Goal: Task Accomplishment & Management: Complete application form

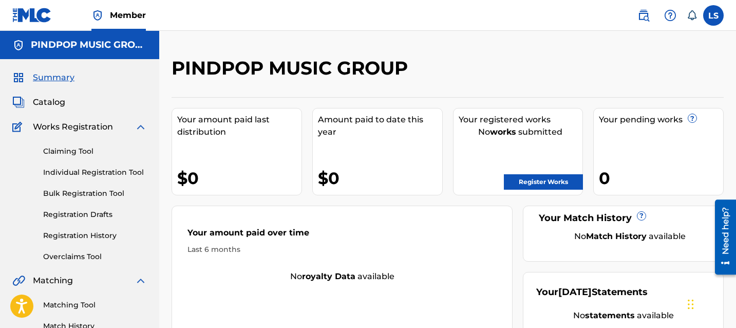
click at [522, 183] on link "Register Works" at bounding box center [543, 181] width 79 height 15
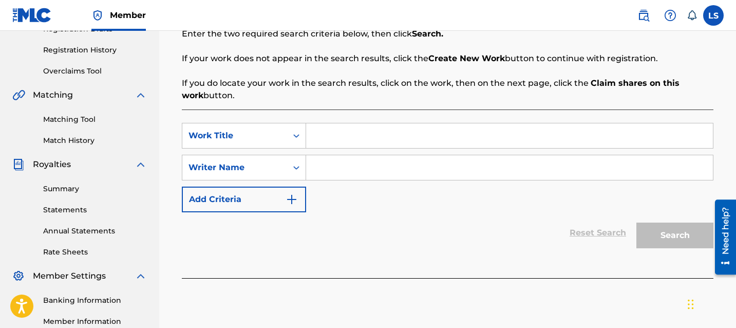
scroll to position [188, 0]
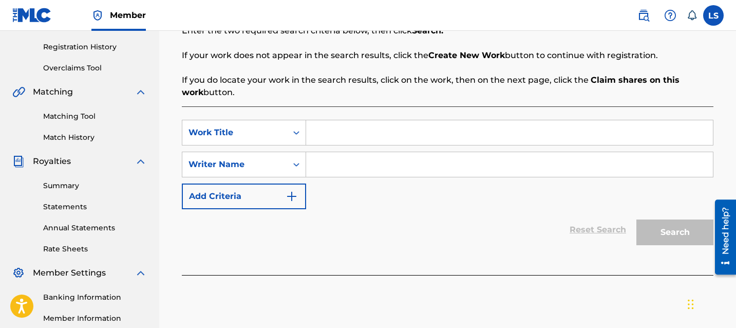
click at [428, 124] on input "Search Form" at bounding box center [509, 132] width 407 height 25
paste input "Distance Love"
type input "Distance Love"
click at [349, 160] on input "Search Form" at bounding box center [509, 164] width 407 height 25
paste input "[PERSON_NAME] Vibe ( [PERSON_NAME] )"
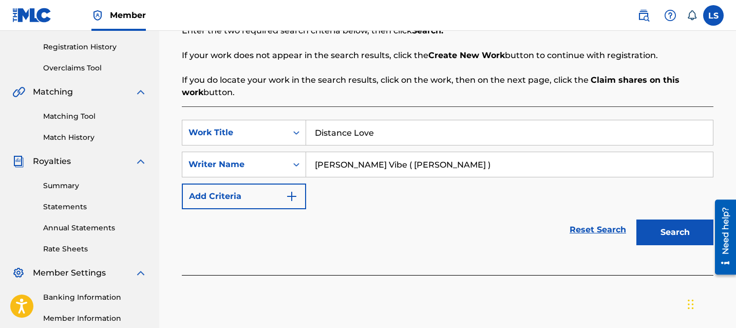
drag, startPoint x: 357, startPoint y: 163, endPoint x: 573, endPoint y: 156, distance: 216.3
click at [573, 156] on input "[PERSON_NAME] Vibe ( [PERSON_NAME] )" at bounding box center [509, 164] width 407 height 25
type input "[PERSON_NAME] Vibe"
click at [682, 232] on button "Search" at bounding box center [674, 232] width 77 height 26
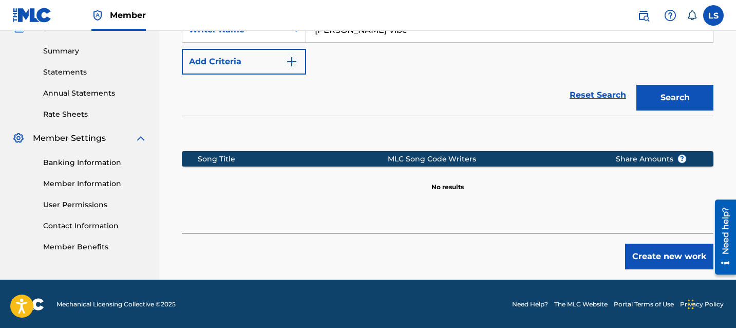
scroll to position [324, 0]
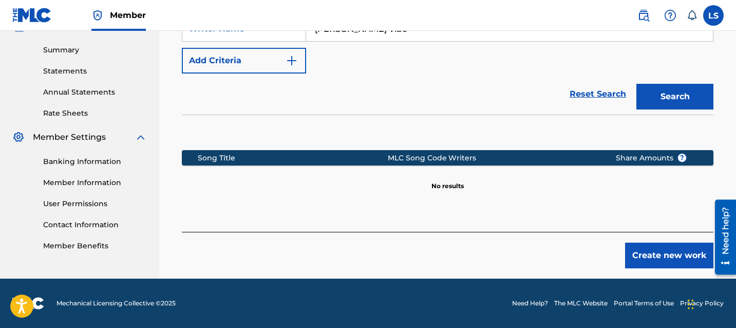
click at [676, 247] on button "Create new work" at bounding box center [669, 255] width 88 height 26
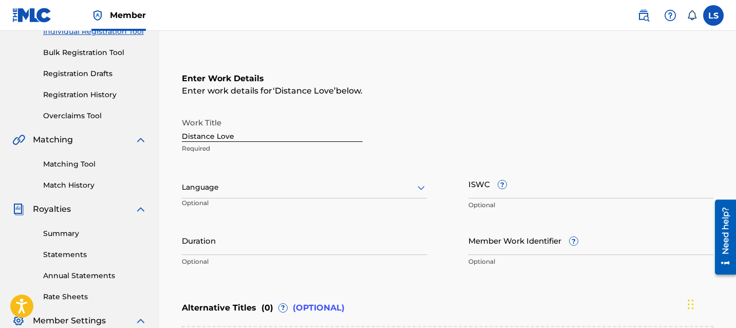
scroll to position [117, 0]
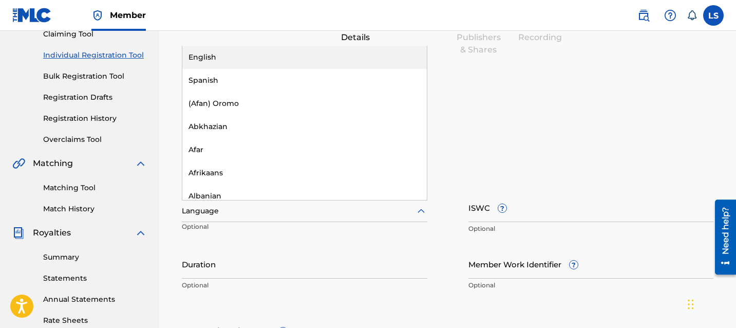
click at [416, 211] on icon at bounding box center [421, 211] width 12 height 12
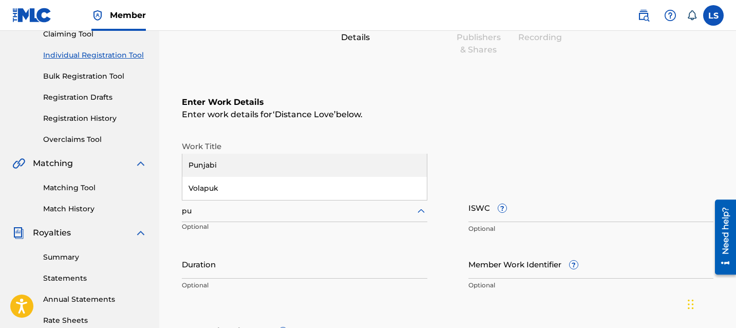
type input "pun"
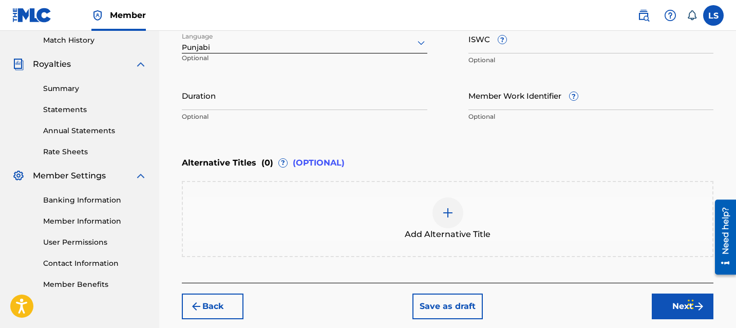
scroll to position [286, 0]
click at [315, 103] on input "Duration" at bounding box center [304, 94] width 245 height 29
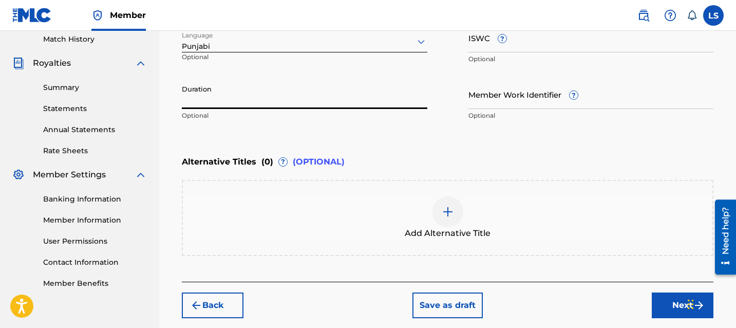
paste input "3.24"
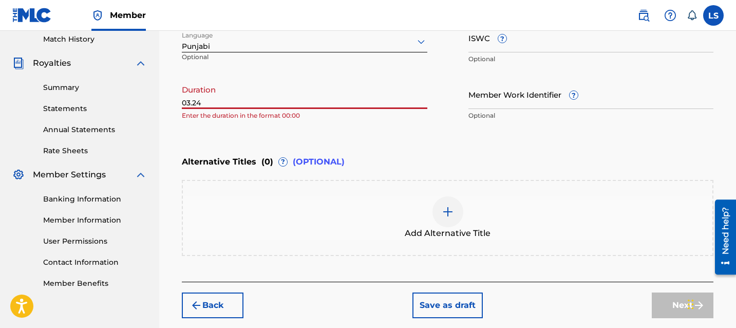
type input "03.24"
click at [320, 117] on p "Enter the duration in the format 00:00" at bounding box center [304, 115] width 245 height 9
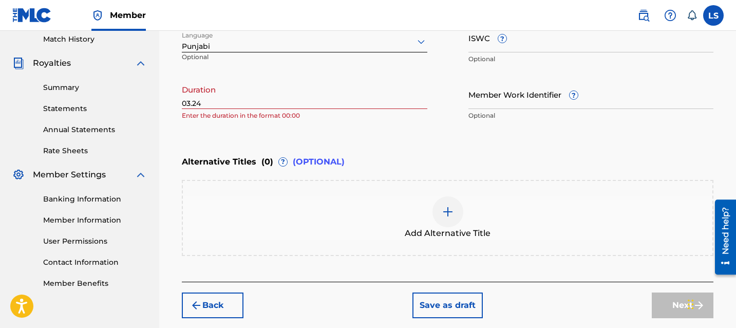
click at [613, 291] on div "Back Save as draft Next" at bounding box center [447, 299] width 531 height 36
click at [293, 98] on input "03.24" at bounding box center [304, 94] width 245 height 29
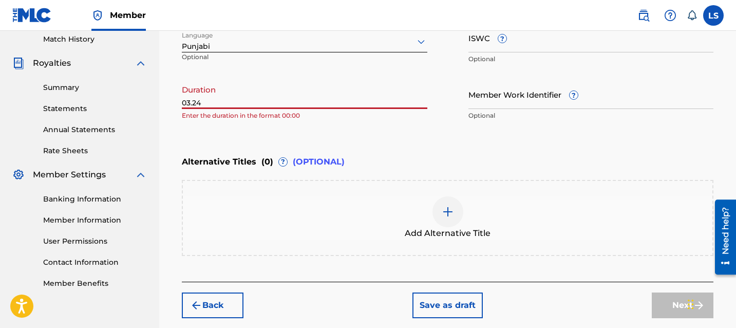
click at [293, 98] on input "03.24" at bounding box center [304, 94] width 245 height 29
paste input "3.24"
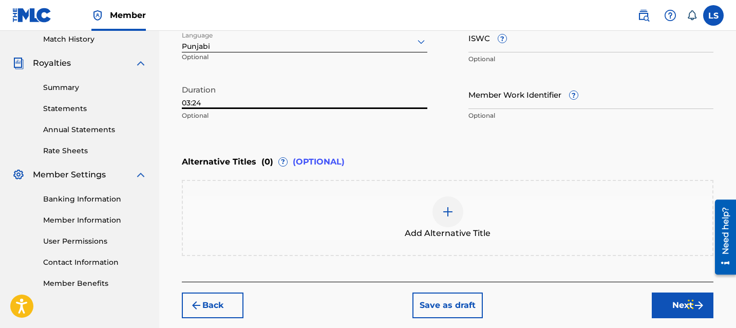
type input "03:24"
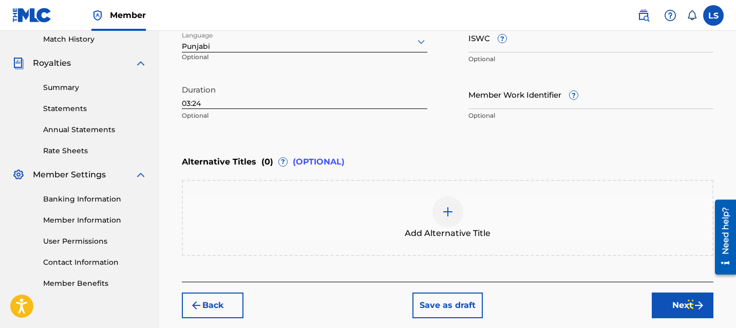
click at [323, 127] on div "Enter Work Details Enter work details for ‘ Distance Love ’ below. Work Title D…" at bounding box center [447, 26] width 531 height 249
click at [666, 314] on button "Next" at bounding box center [683, 305] width 62 height 26
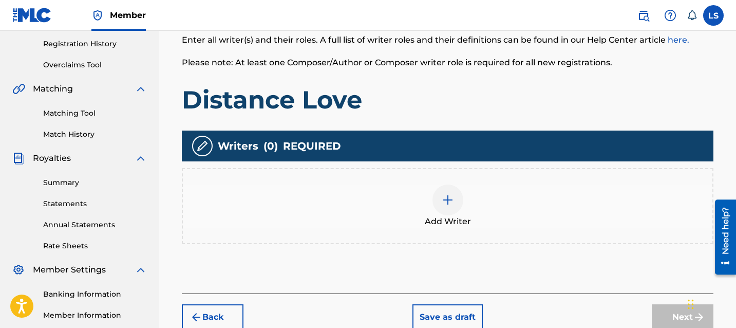
scroll to position [168, 0]
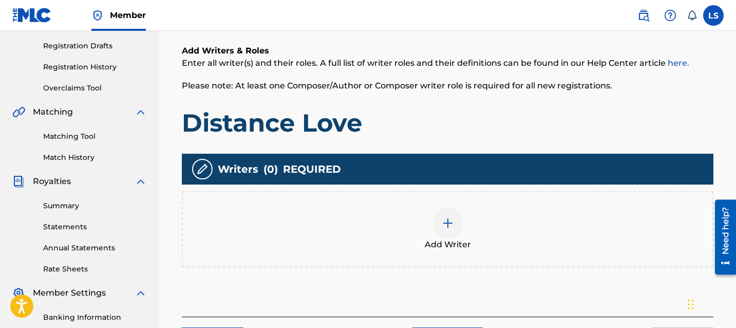
click at [429, 236] on div "Add Writer" at bounding box center [447, 228] width 529 height 43
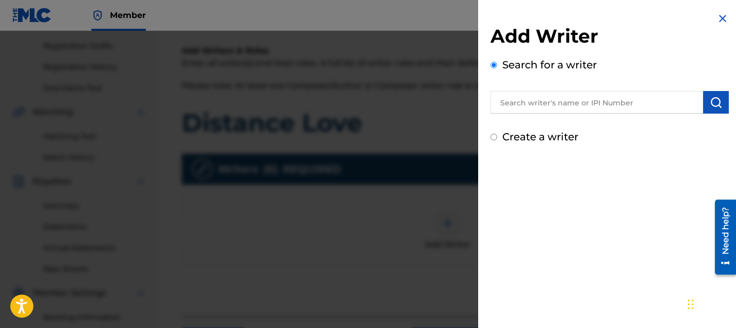
click at [536, 104] on input "text" at bounding box center [596, 102] width 213 height 23
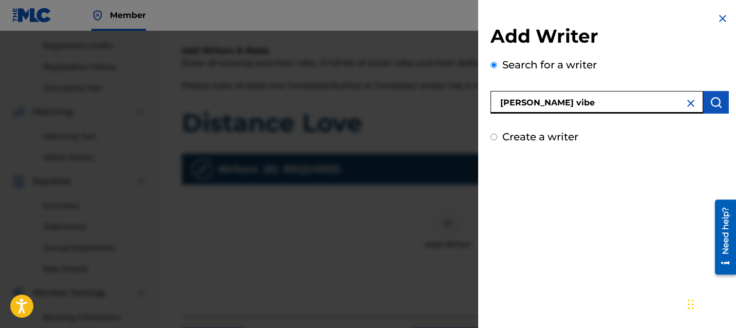
type input "[PERSON_NAME] vibe"
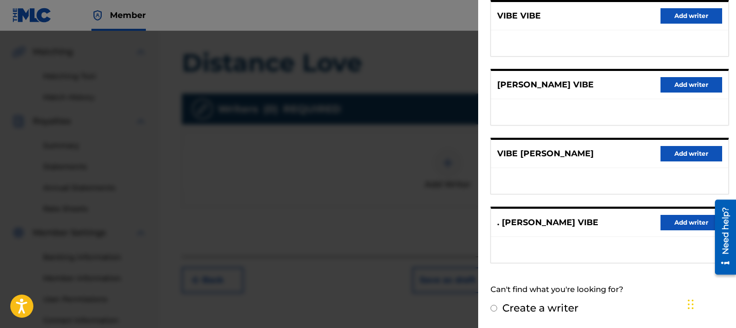
scroll to position [232, 0]
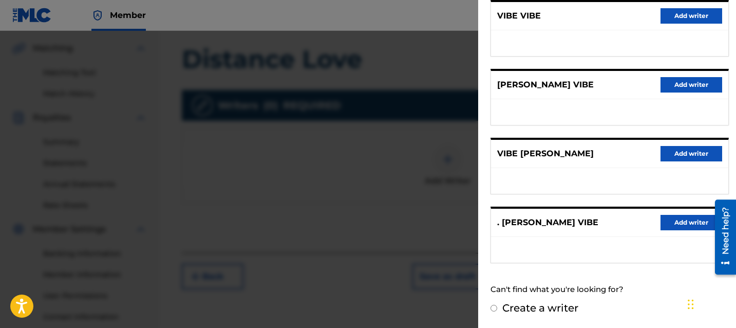
click at [533, 304] on label "Create a writer" at bounding box center [540, 307] width 76 height 12
radio input "true"
click at [497, 304] on input "Create a writer" at bounding box center [493, 307] width 7 height 7
radio input "false"
radio input "true"
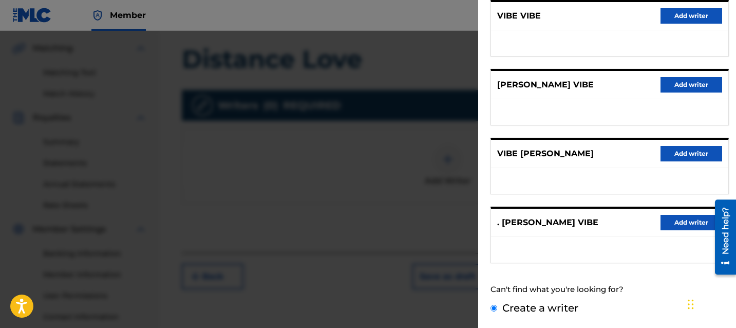
scroll to position [85, 0]
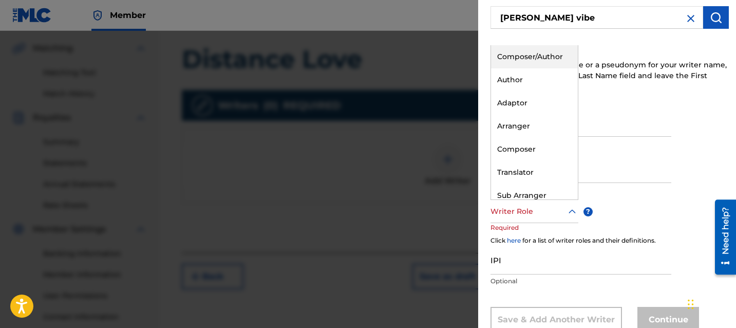
click at [528, 208] on div at bounding box center [534, 211] width 88 height 13
click at [548, 58] on div "Composer/Author" at bounding box center [534, 56] width 87 height 23
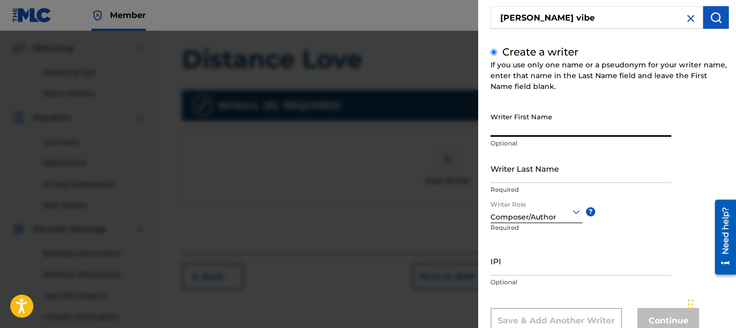
click at [536, 129] on input "Writer First Name" at bounding box center [580, 121] width 181 height 29
type input "[PERSON_NAME]"
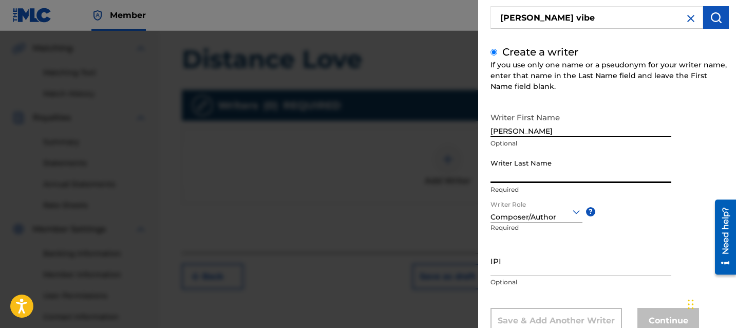
click at [538, 167] on input "Writer Last Name" at bounding box center [580, 168] width 181 height 29
paste input "Vibe"
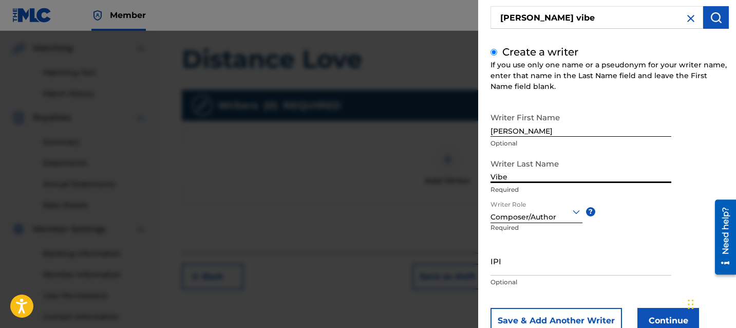
type input "Vibe"
click at [603, 223] on div "Writer First Name [PERSON_NAME] Optional Writer Last Name Vibe Required Writer …" at bounding box center [609, 220] width 238 height 226
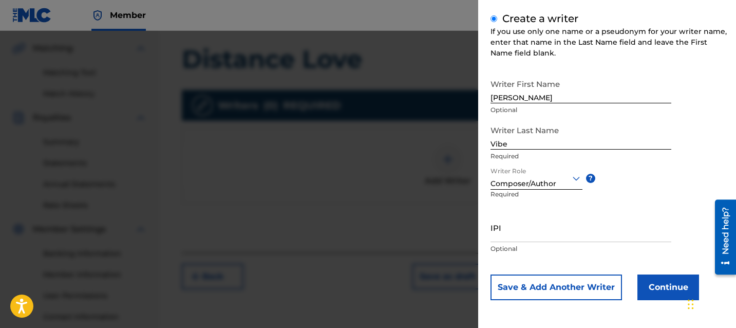
click at [654, 295] on button "Continue" at bounding box center [668, 287] width 62 height 26
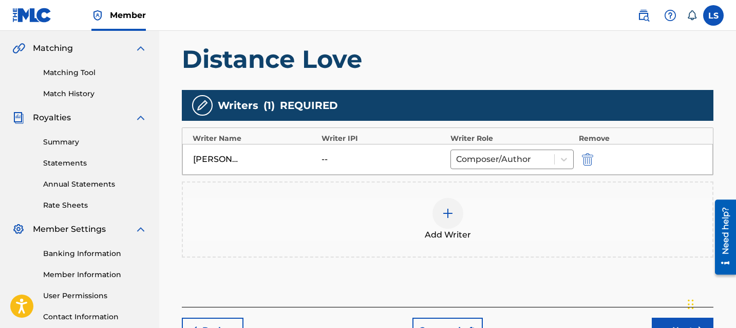
click at [449, 216] on img at bounding box center [448, 213] width 12 height 12
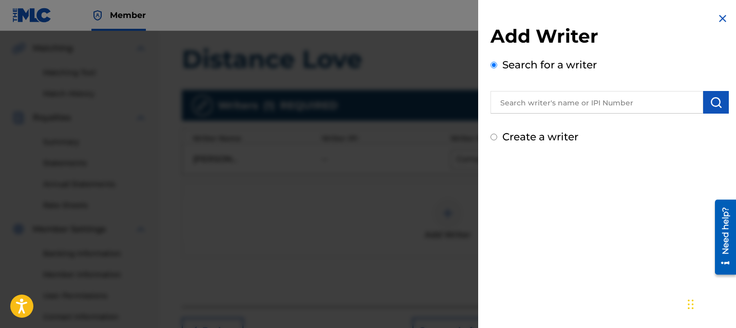
click at [532, 98] on input "text" at bounding box center [596, 102] width 213 height 23
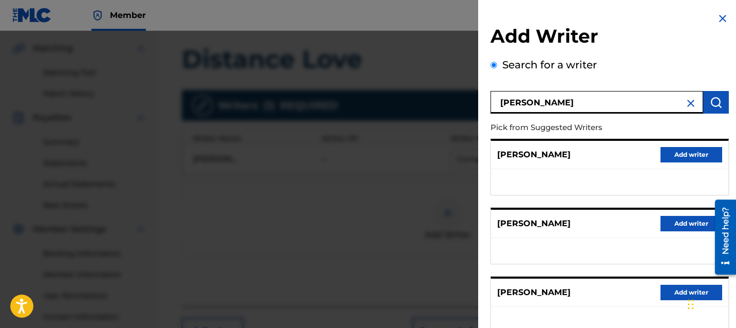
type input "[PERSON_NAME]"
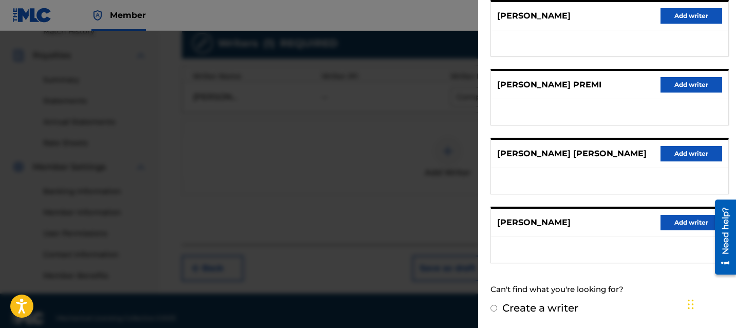
scroll to position [301, 0]
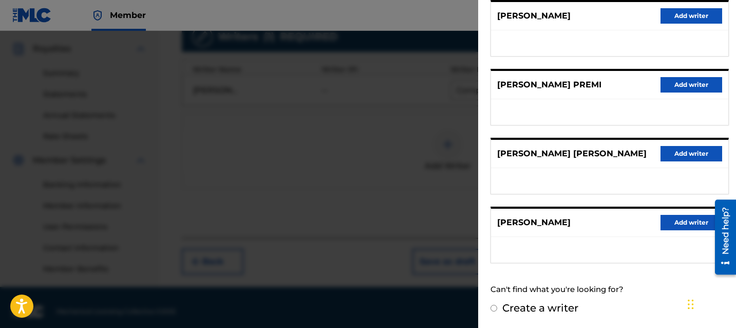
click at [678, 217] on button "Add writer" at bounding box center [691, 222] width 62 height 15
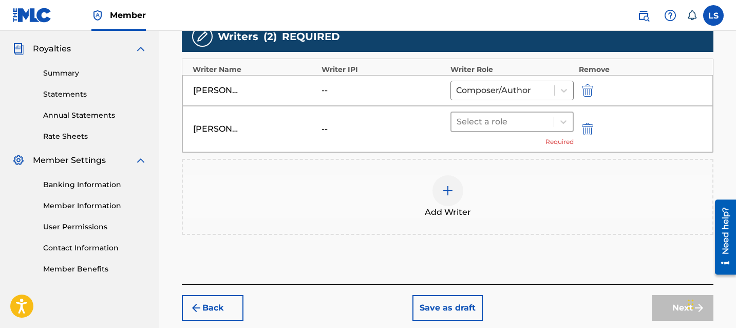
click at [536, 124] on div at bounding box center [502, 121] width 92 height 14
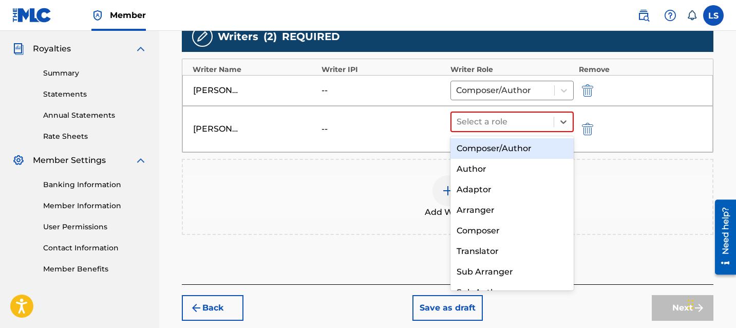
click at [637, 137] on div "[PERSON_NAME] -- Composer/Author, 1 of 8. 8 results available. Use Up and Down …" at bounding box center [447, 129] width 530 height 46
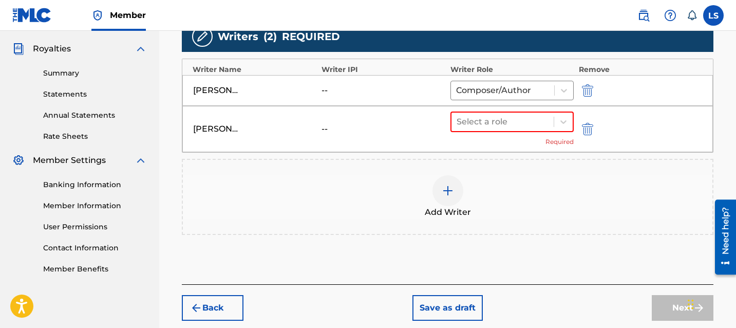
click at [590, 130] on img "submit" at bounding box center [587, 129] width 11 height 12
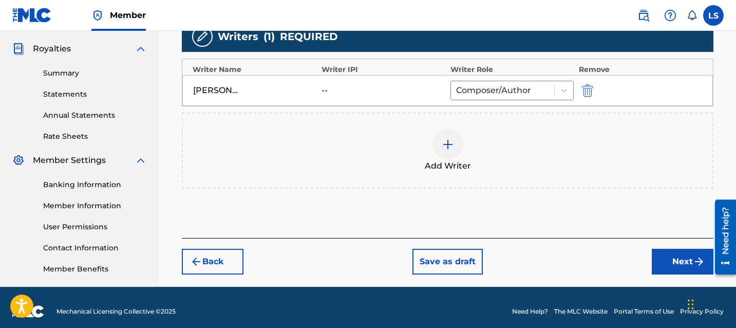
click at [454, 140] on div at bounding box center [447, 144] width 31 height 31
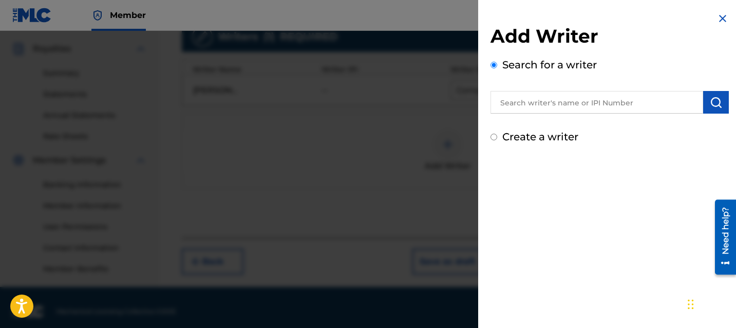
click at [569, 132] on label "Create a writer" at bounding box center [540, 136] width 76 height 12
radio input "true"
click at [497, 133] on input "Create a writer" at bounding box center [493, 136] width 7 height 7
radio input "false"
radio input "true"
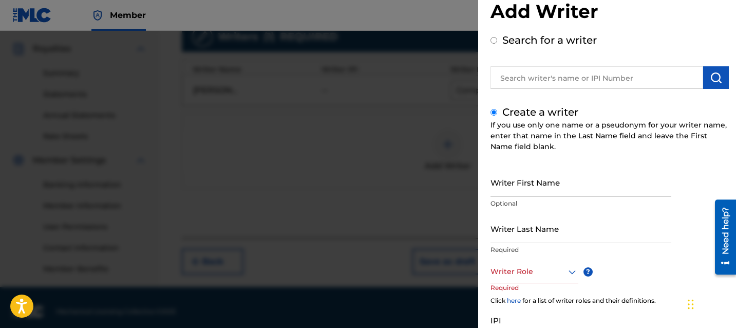
scroll to position [26, 0]
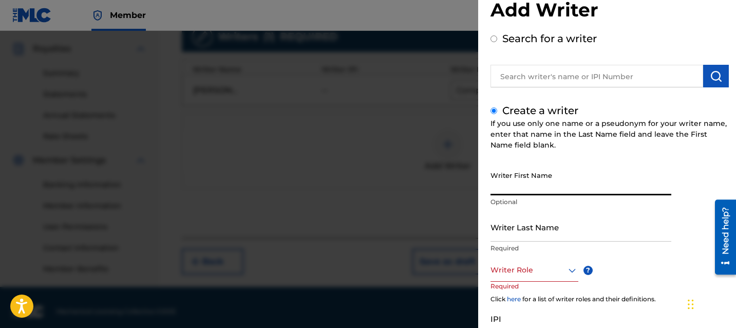
click at [565, 182] on input "Writer First Name" at bounding box center [580, 180] width 181 height 29
type input "[PERSON_NAME]"
click at [545, 219] on input "Writer Last Name" at bounding box center [580, 226] width 181 height 29
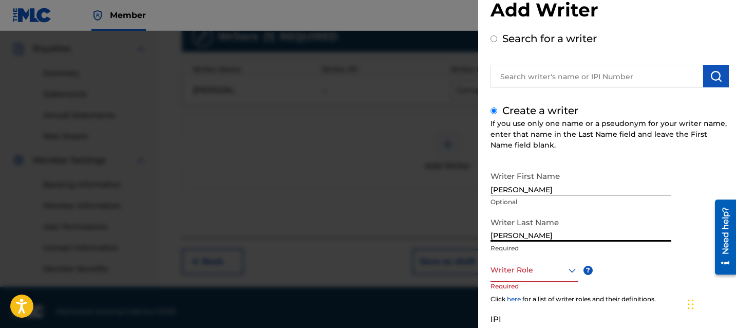
type input "[PERSON_NAME]"
click at [549, 281] on div "Writer Role" at bounding box center [534, 269] width 88 height 23
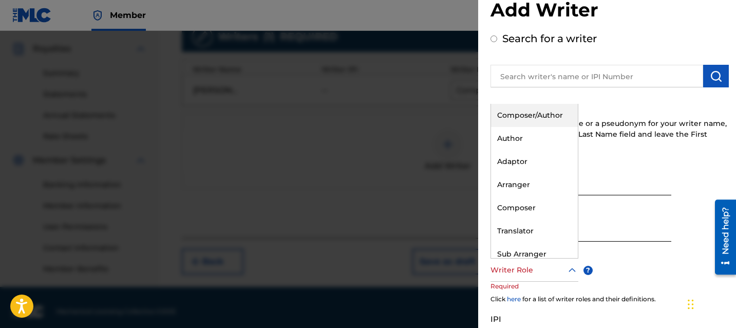
click at [556, 116] on div "Composer/Author" at bounding box center [534, 115] width 87 height 23
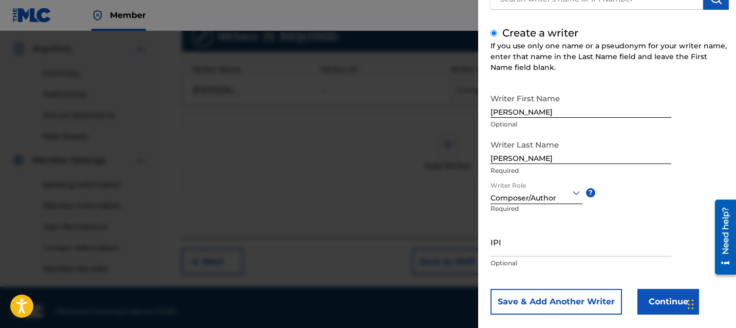
scroll to position [118, 0]
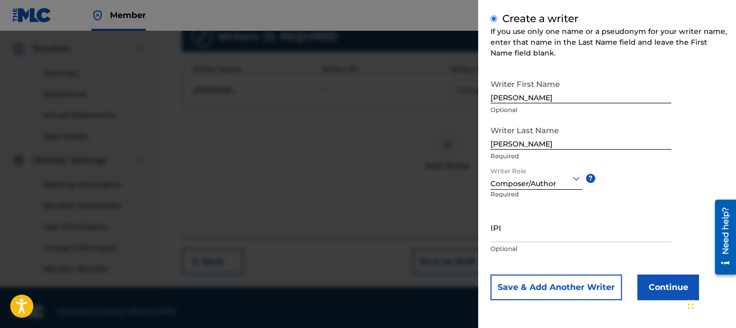
click at [526, 238] on input "IPI" at bounding box center [580, 227] width 181 height 29
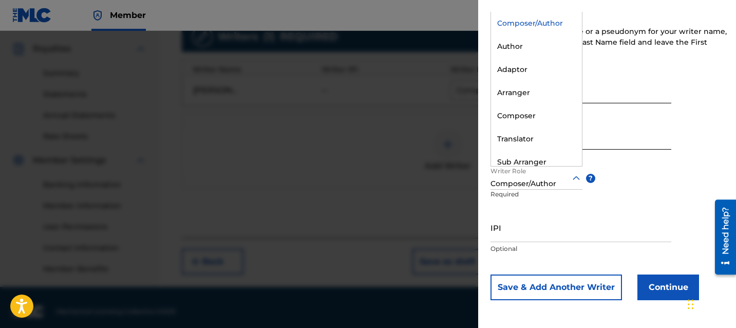
click at [542, 184] on div "Composer/Author" at bounding box center [536, 183] width 92 height 11
click at [551, 112] on div "Composer" at bounding box center [536, 115] width 91 height 23
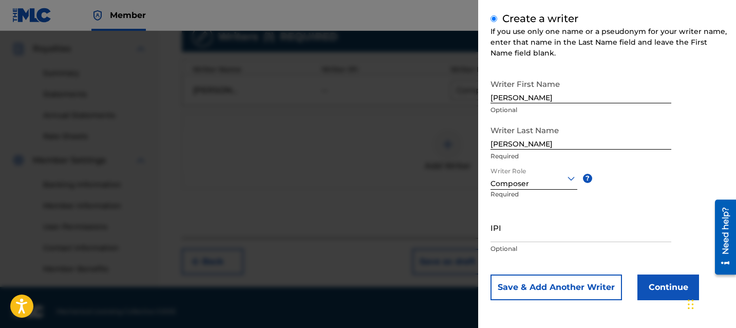
click at [543, 232] on input "IPI" at bounding box center [580, 227] width 181 height 29
click at [523, 221] on input "IPI" at bounding box center [580, 227] width 181 height 29
paste input "1261959037"
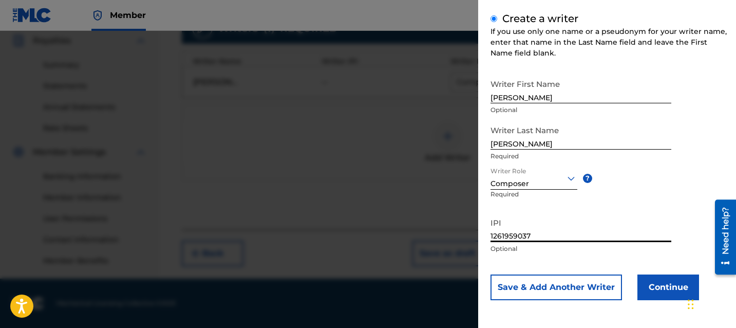
type input "1261959037"
click at [671, 288] on button "Continue" at bounding box center [668, 287] width 62 height 26
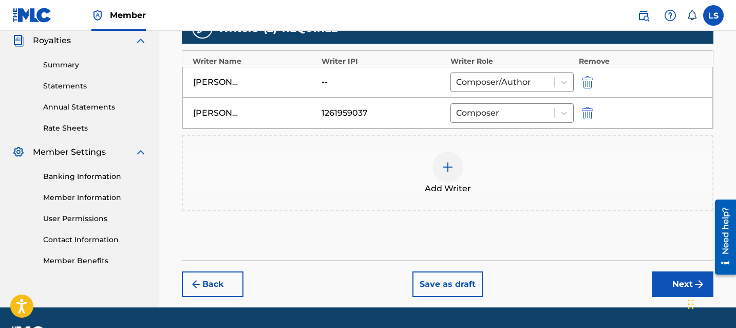
click at [663, 277] on button "Next" at bounding box center [683, 284] width 62 height 26
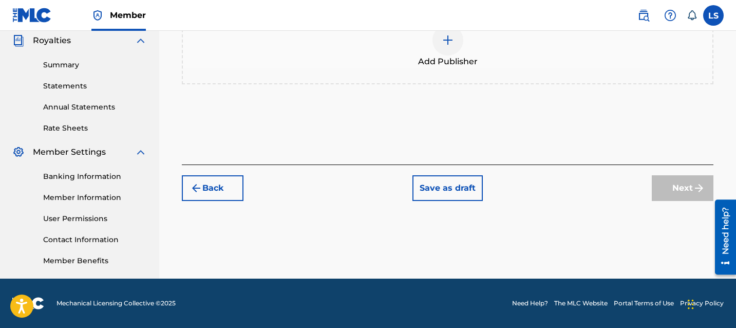
click at [227, 186] on button "Back" at bounding box center [213, 188] width 62 height 26
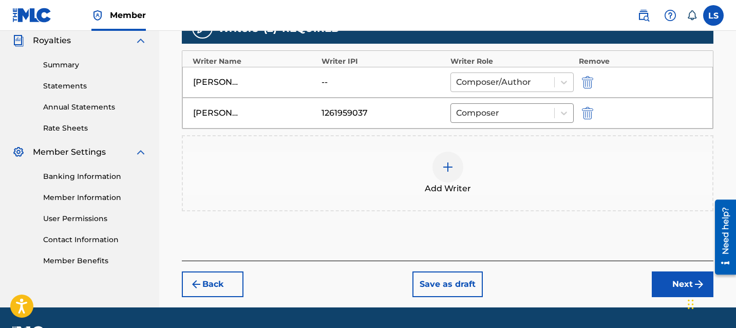
click at [481, 89] on div "Composer/Author" at bounding box center [502, 82] width 103 height 18
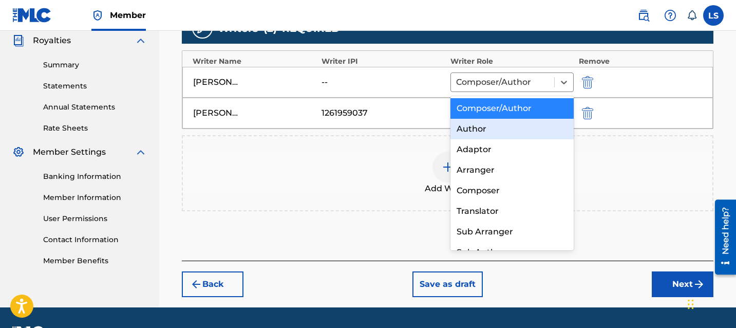
click at [482, 133] on div "Author" at bounding box center [511, 129] width 123 height 21
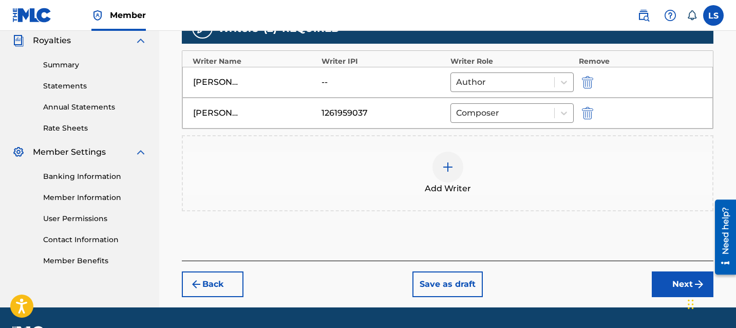
click at [543, 201] on div "Add Writer" at bounding box center [447, 173] width 531 height 76
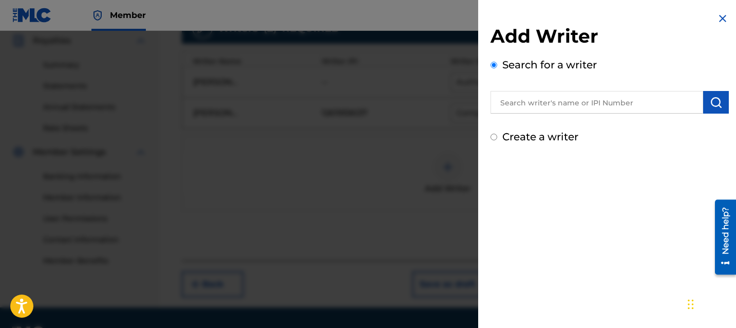
click at [378, 164] on div at bounding box center [368, 195] width 736 height 328
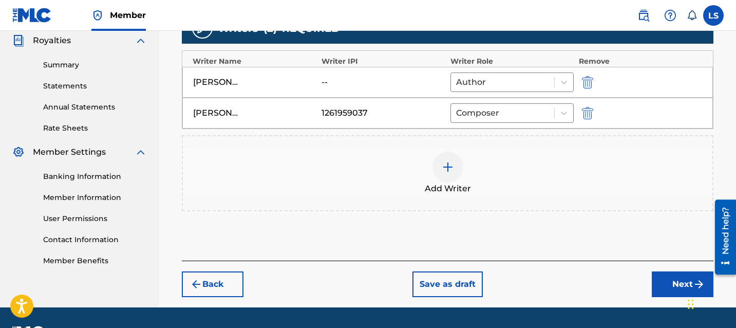
click at [656, 282] on button "Next" at bounding box center [683, 284] width 62 height 26
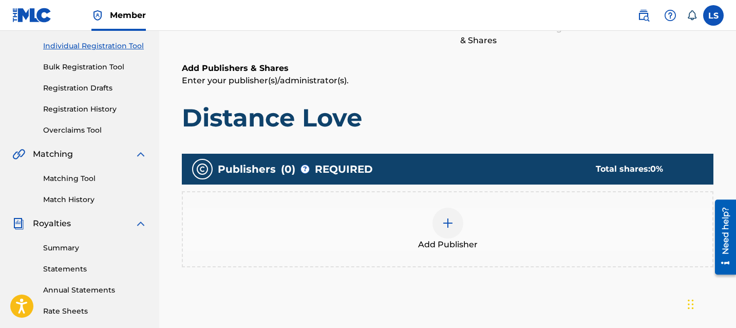
scroll to position [212, 0]
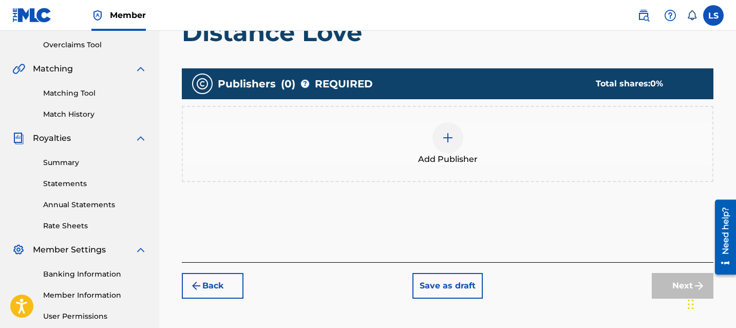
click at [425, 146] on div "Add Publisher" at bounding box center [447, 143] width 529 height 43
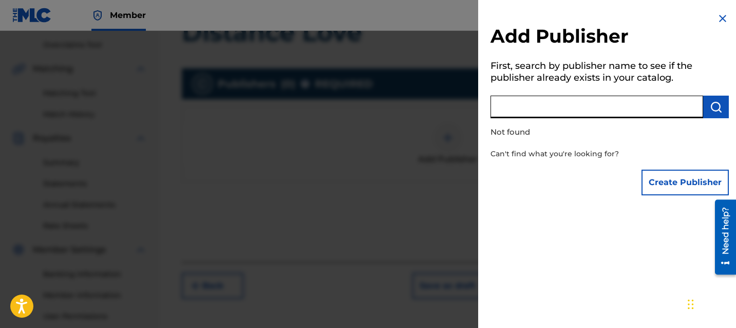
click at [531, 107] on input "text" at bounding box center [596, 106] width 213 height 23
type input "pindpop"
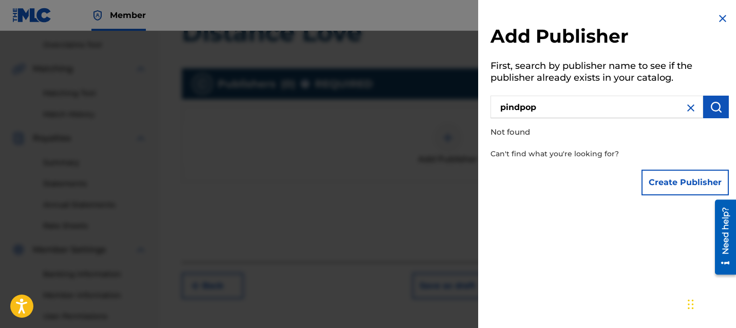
click at [665, 173] on button "Create Publisher" at bounding box center [684, 182] width 87 height 26
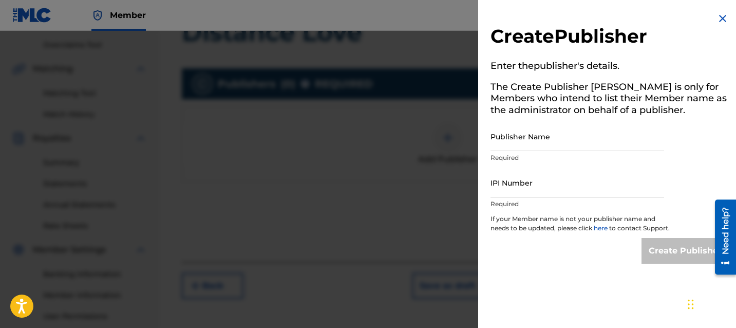
click at [561, 141] on input "Publisher Name" at bounding box center [577, 136] width 174 height 29
type input "PINDPOP MUSIC GROUP"
click at [614, 187] on input "IPI Number" at bounding box center [577, 182] width 174 height 29
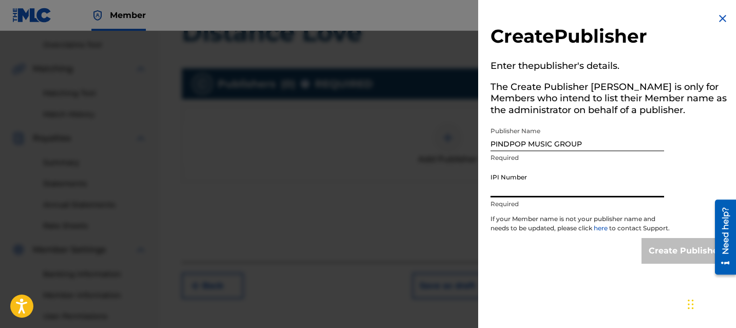
paste input "1297316525"
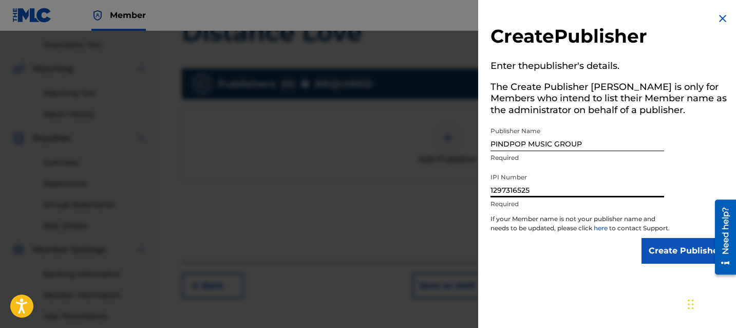
type input "1297316525"
click at [687, 180] on div "Create Publisher Enter the publisher 's details. The Create Publisher button is…" at bounding box center [609, 138] width 263 height 276
click at [661, 250] on input "Create Publisher" at bounding box center [684, 251] width 87 height 26
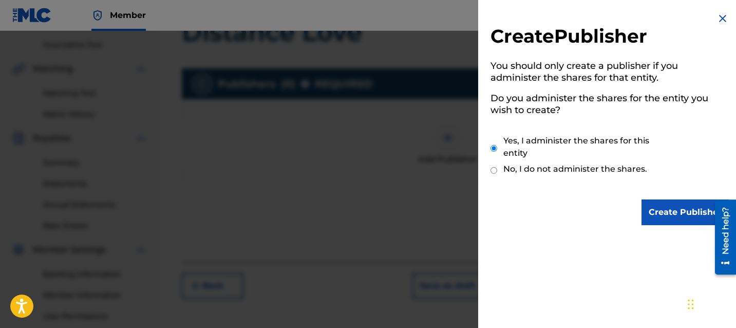
click at [661, 214] on input "Create Publisher" at bounding box center [684, 212] width 87 height 26
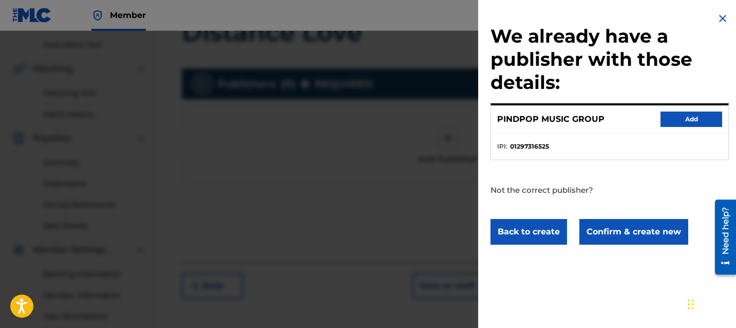
click at [695, 118] on button "Add" at bounding box center [691, 118] width 62 height 15
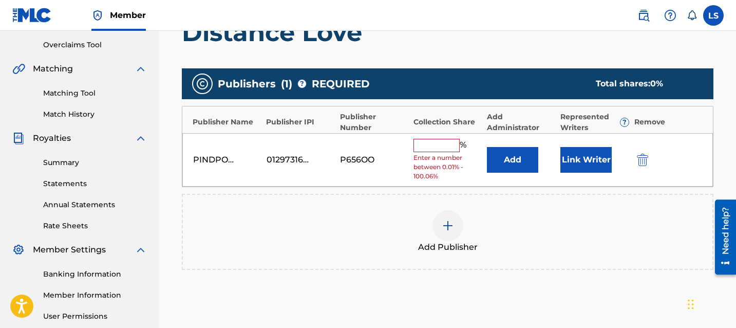
click at [441, 142] on input "text" at bounding box center [436, 145] width 46 height 13
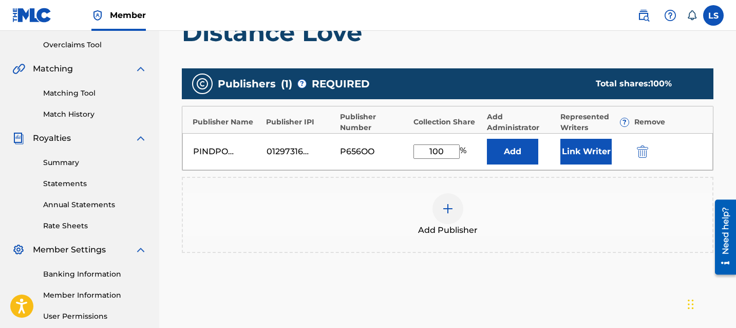
type input "100"
click at [340, 221] on div "Add Publisher" at bounding box center [447, 214] width 529 height 43
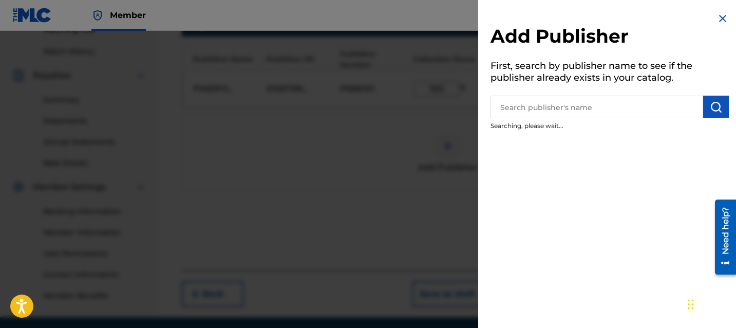
scroll to position [303, 0]
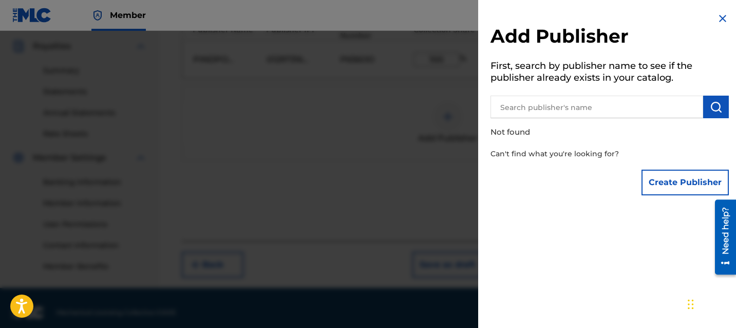
click at [340, 221] on div at bounding box center [368, 195] width 736 height 328
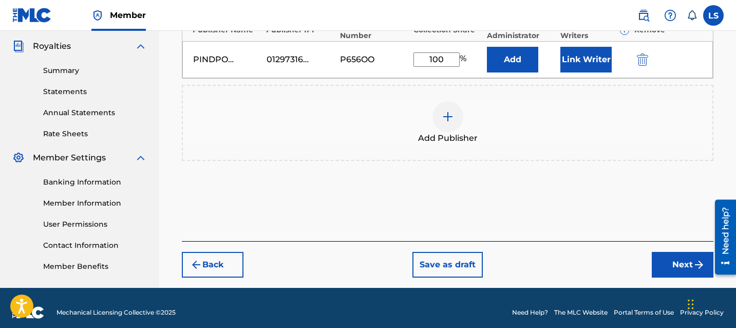
scroll to position [300, 0]
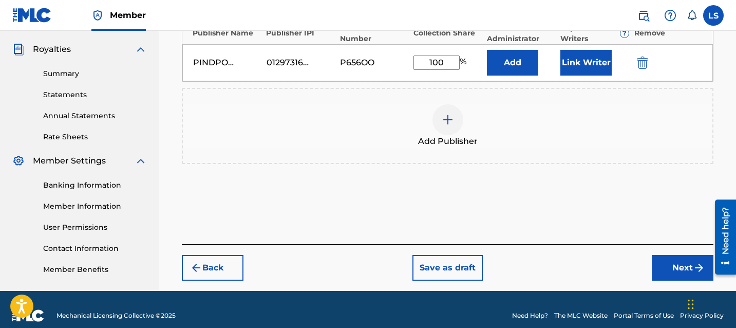
click at [522, 61] on button "Add" at bounding box center [512, 63] width 51 height 26
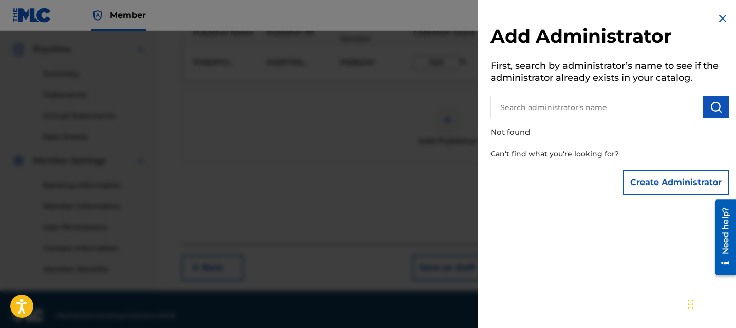
click at [425, 116] on div at bounding box center [368, 195] width 736 height 328
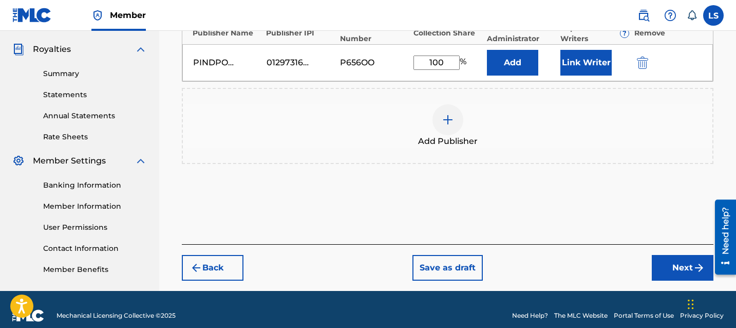
click at [588, 52] on button "Link Writer" at bounding box center [585, 63] width 51 height 26
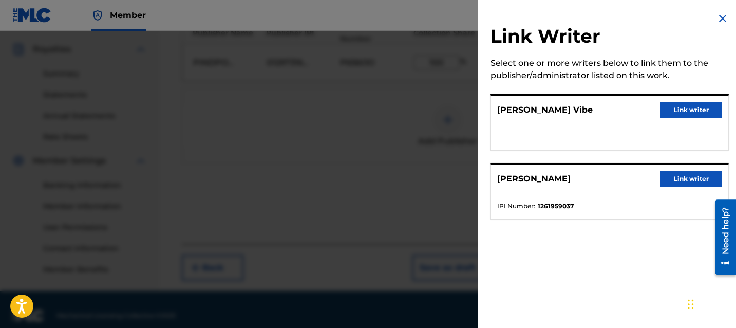
click at [660, 106] on button "Link writer" at bounding box center [691, 109] width 62 height 15
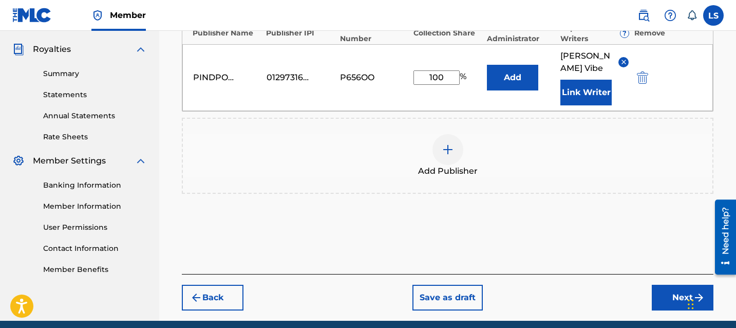
click at [583, 80] on button "Link Writer" at bounding box center [585, 93] width 51 height 26
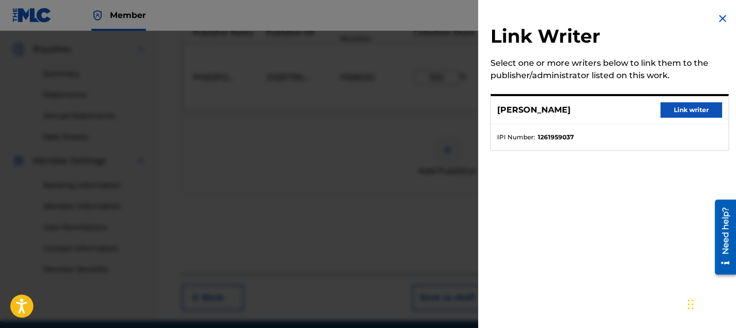
click at [665, 117] on button "Link writer" at bounding box center [691, 109] width 62 height 15
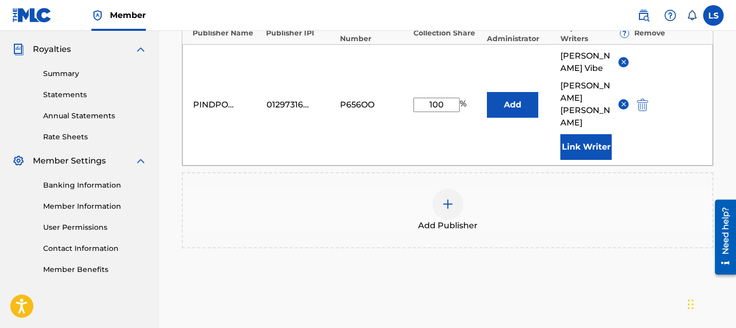
click at [318, 188] on div "Add Publisher" at bounding box center [447, 209] width 529 height 43
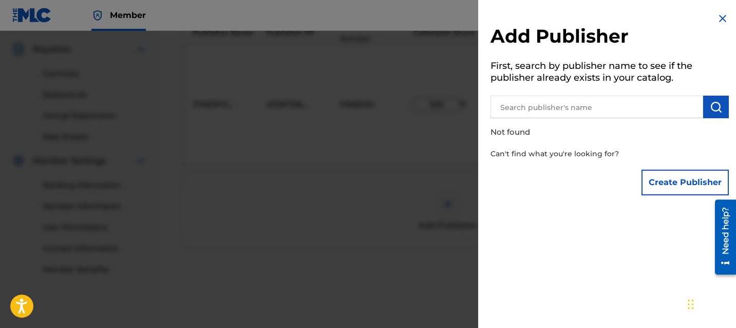
click at [393, 212] on div at bounding box center [368, 195] width 736 height 328
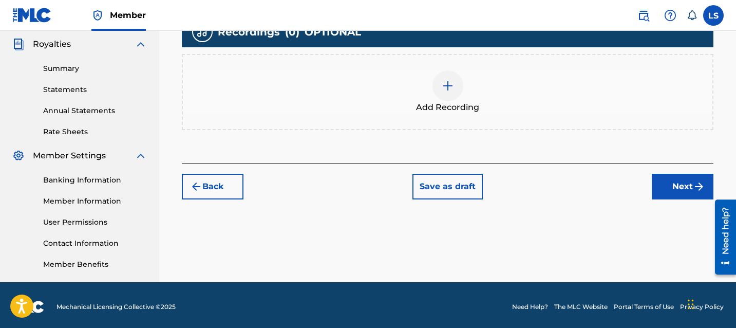
click at [670, 184] on button "Next" at bounding box center [683, 187] width 62 height 26
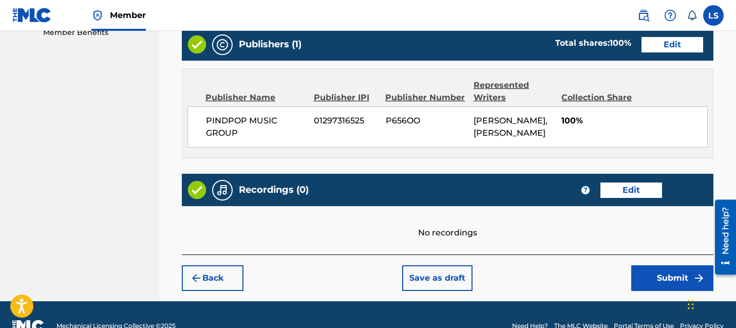
scroll to position [559, 0]
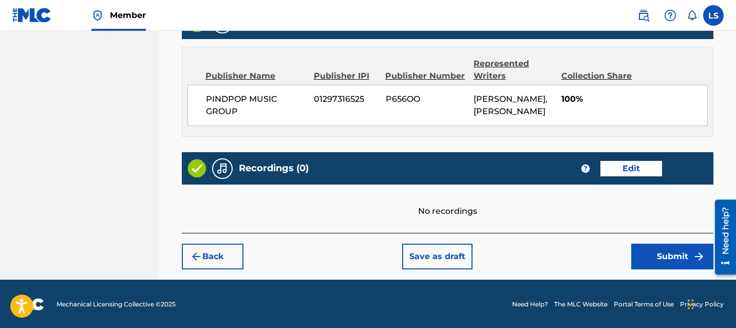
click at [608, 174] on button "Edit" at bounding box center [631, 168] width 62 height 15
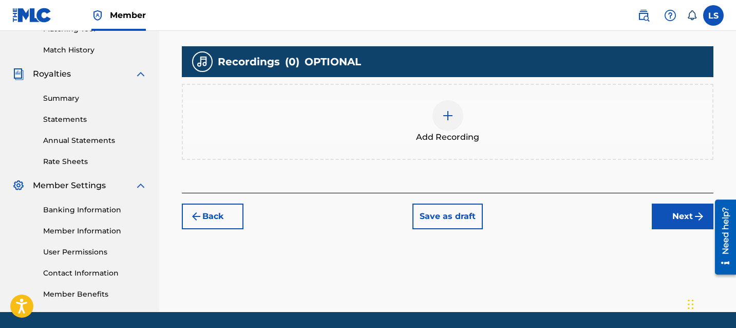
scroll to position [238, 0]
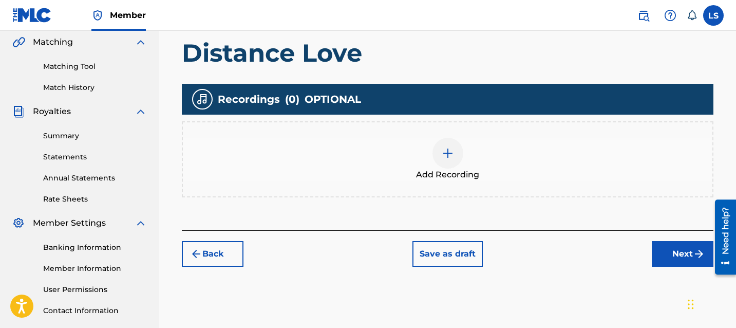
click at [442, 166] on div at bounding box center [447, 153] width 31 height 31
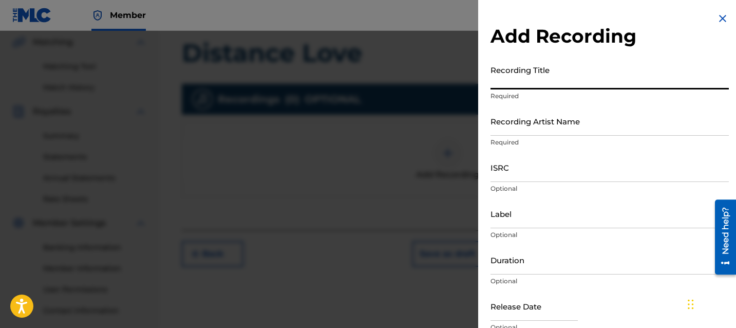
click at [583, 82] on input "Recording Title" at bounding box center [609, 74] width 238 height 29
paste input "Distance Love"
type input "Distance Love"
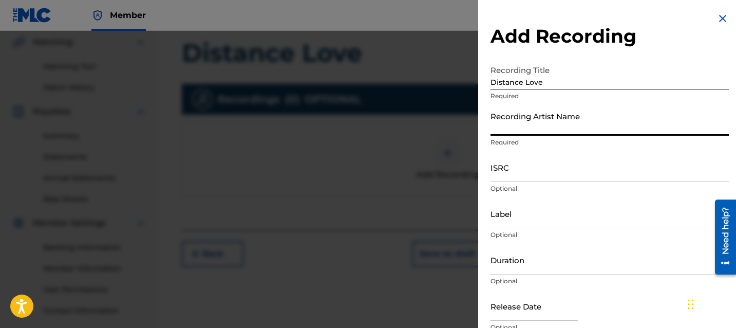
click at [556, 128] on input "Recording Artist Name" at bounding box center [609, 120] width 238 height 29
paste input "[PERSON_NAME] Vibe"
type input "[PERSON_NAME] Vibe"
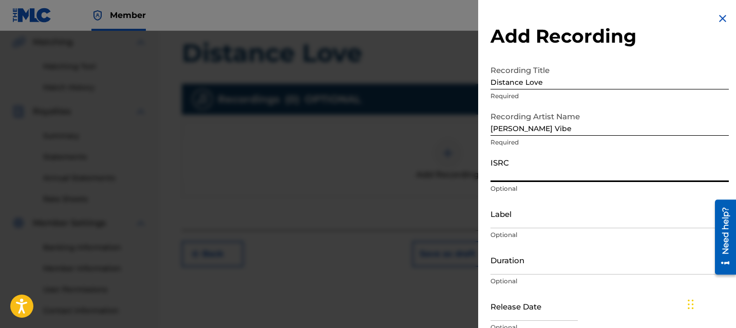
click at [513, 162] on input "ISRC" at bounding box center [609, 166] width 238 height 29
paste input "INSD11900781"
type input "INSD11900781"
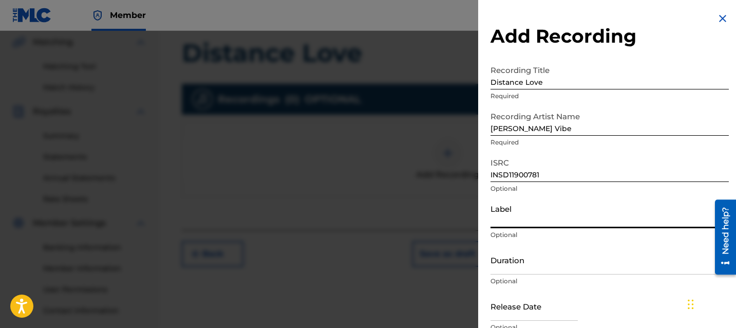
click at [506, 225] on input "Label" at bounding box center [609, 213] width 238 height 29
type input "JATT LIFE STUDIOS"
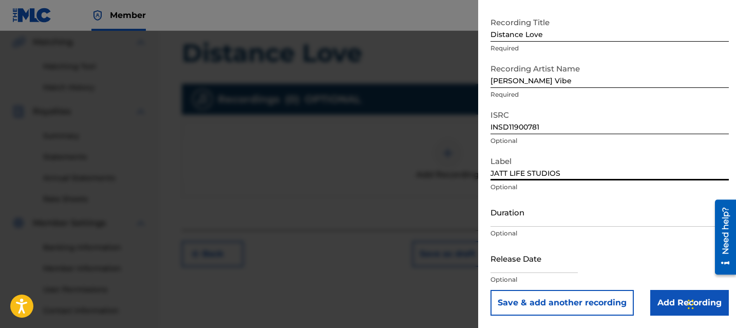
click at [654, 294] on input "Add Recording" at bounding box center [689, 303] width 79 height 26
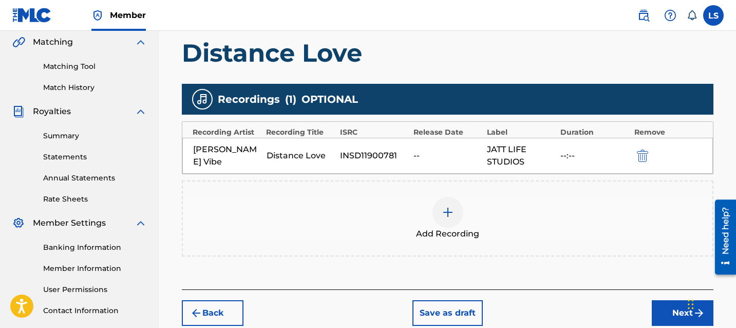
click at [663, 307] on button "Next" at bounding box center [683, 313] width 62 height 26
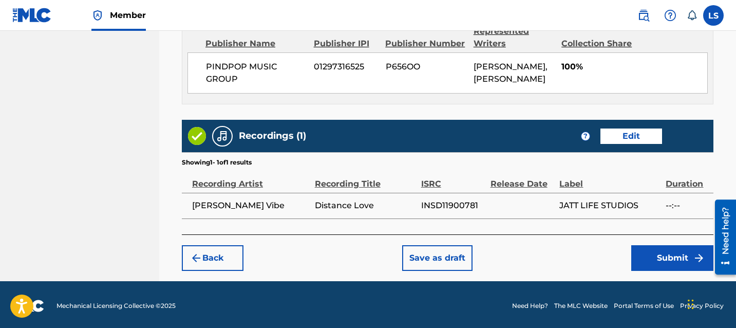
scroll to position [592, 0]
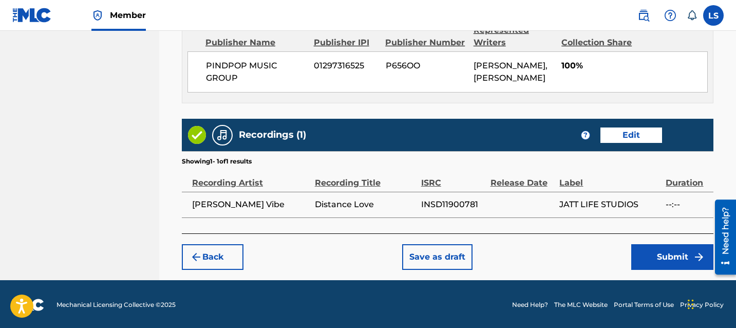
click at [668, 258] on button "Submit" at bounding box center [672, 257] width 82 height 26
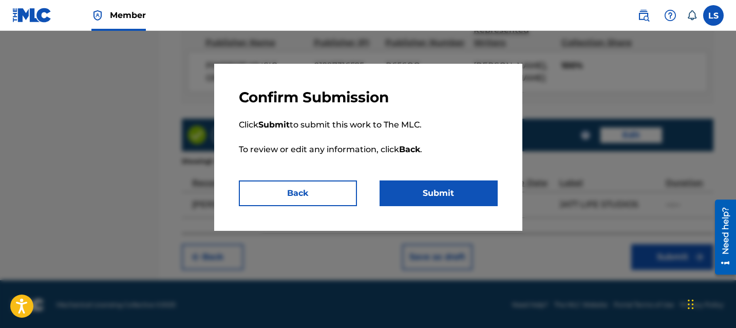
click at [412, 194] on button "Submit" at bounding box center [438, 193] width 118 height 26
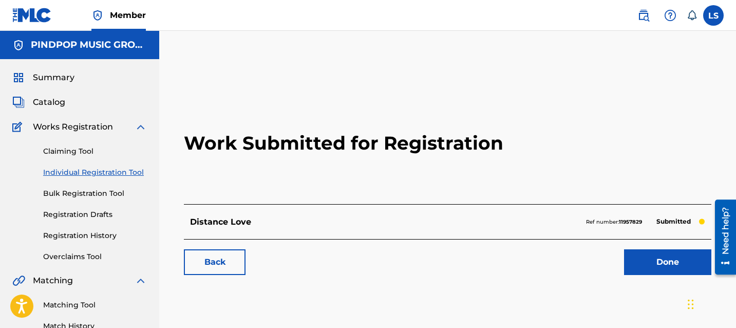
click at [650, 257] on link "Done" at bounding box center [667, 262] width 87 height 26
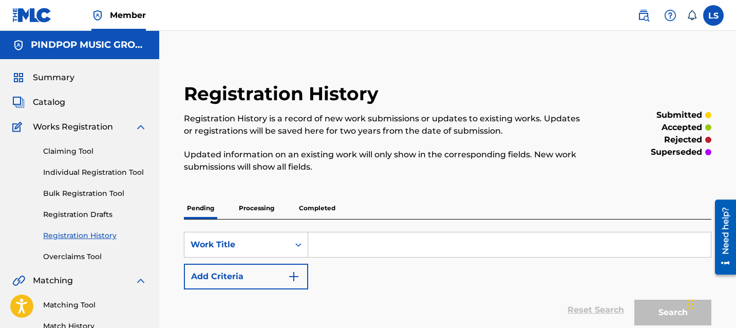
scroll to position [22, 0]
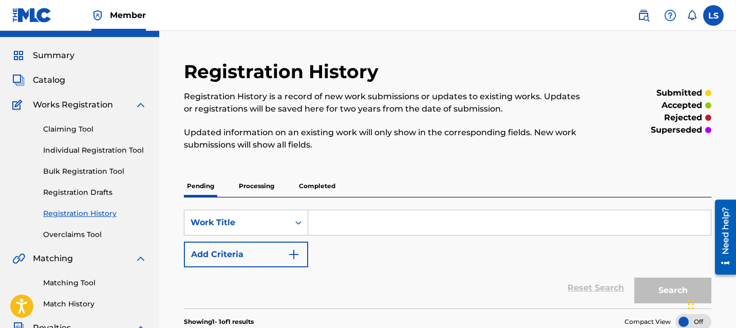
click at [616, 148] on div "submitted accepted rejected superseded" at bounding box center [650, 111] width 121 height 103
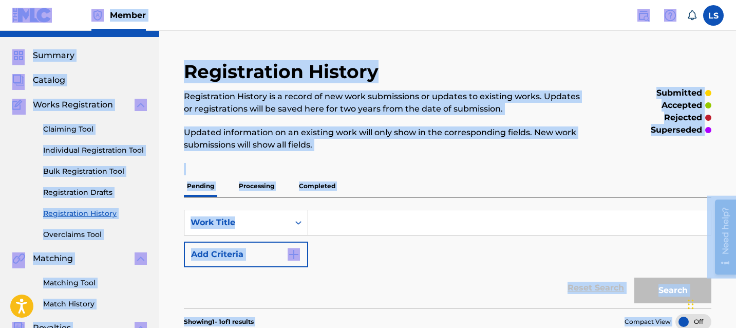
click at [616, 148] on div "submitted accepted rejected superseded" at bounding box center [650, 111] width 121 height 103
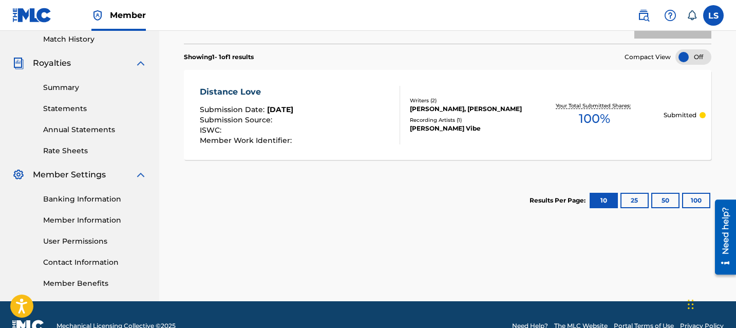
scroll to position [309, 0]
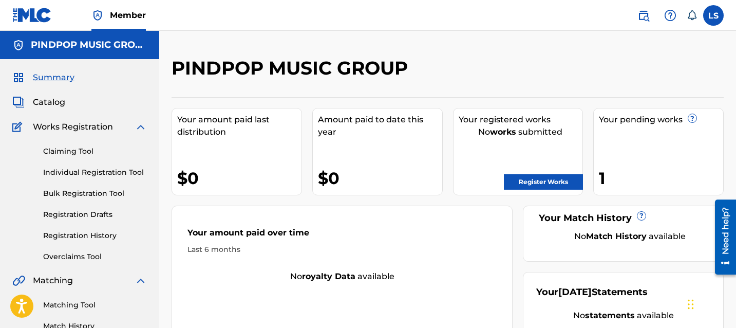
click at [118, 179] on div "Claiming Tool Individual Registration Tool Bulk Registration Tool Registration …" at bounding box center [79, 197] width 135 height 129
click at [117, 184] on div "Claiming Tool Individual Registration Tool Bulk Registration Tool Registration …" at bounding box center [79, 197] width 135 height 129
click at [114, 189] on link "Bulk Registration Tool" at bounding box center [95, 193] width 104 height 11
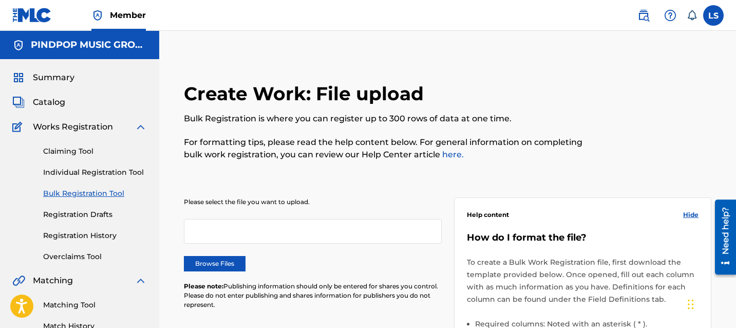
click at [205, 257] on label "Browse Files" at bounding box center [215, 263] width 62 height 15
click at [0, 0] on input "Browse Files" at bounding box center [0, 0] width 0 height 0
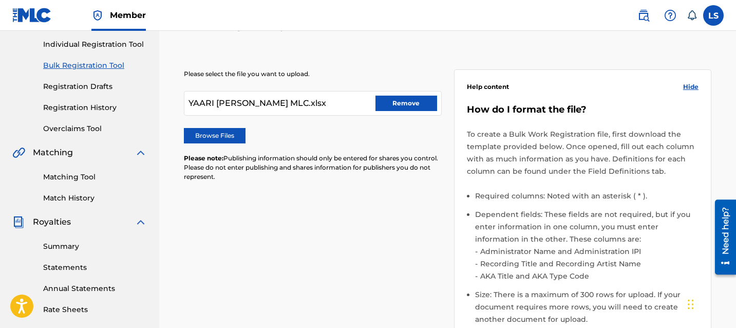
scroll to position [307, 0]
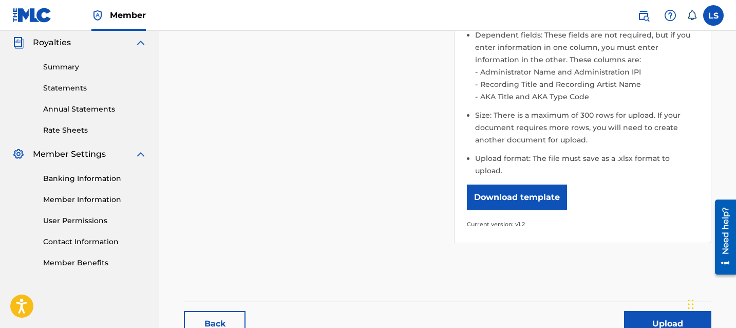
click at [651, 311] on button "Upload" at bounding box center [667, 324] width 87 height 26
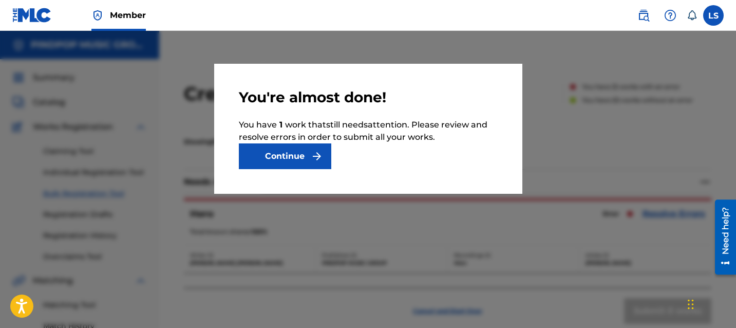
click at [297, 157] on button "Continue" at bounding box center [285, 156] width 92 height 26
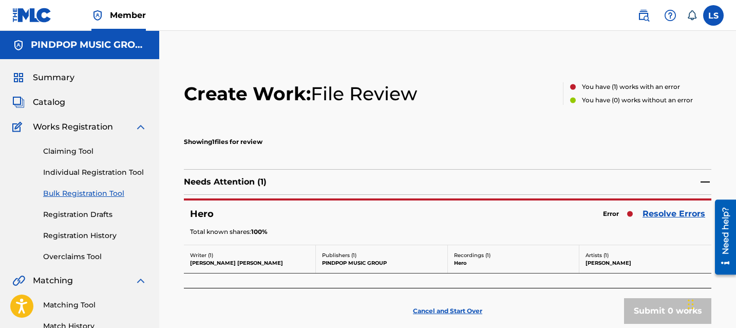
click at [659, 213] on link "Resolve Errors" at bounding box center [673, 213] width 63 height 12
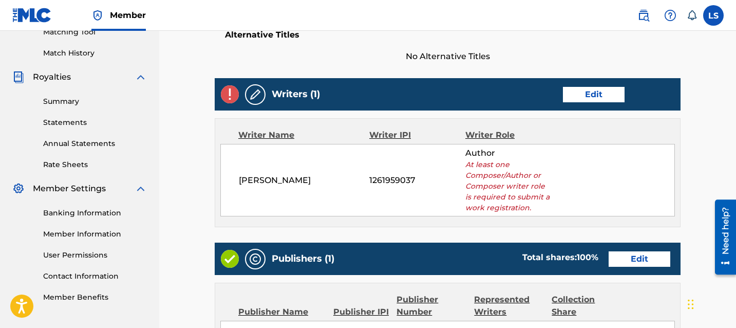
scroll to position [270, 0]
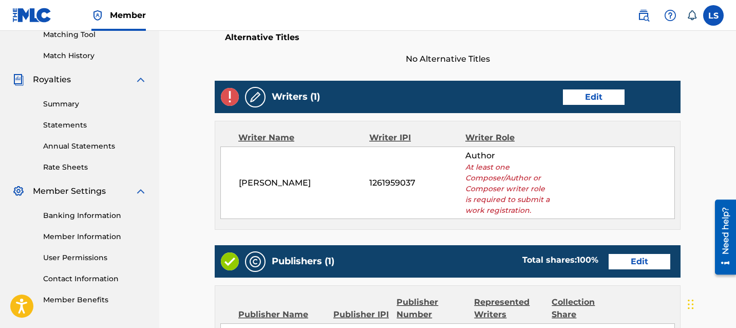
click at [601, 101] on link "Edit" at bounding box center [594, 96] width 62 height 15
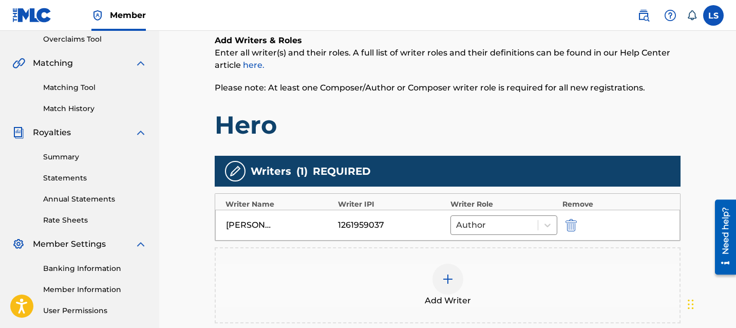
scroll to position [261, 0]
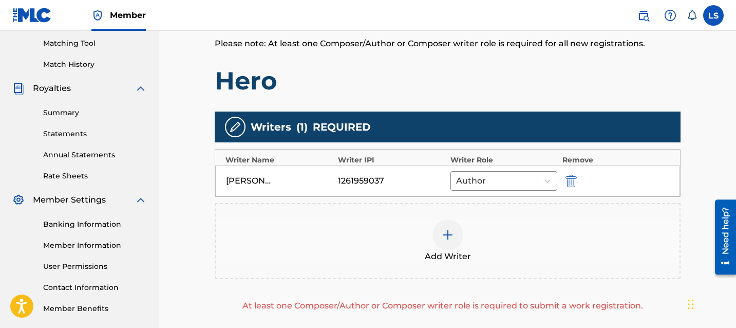
click at [450, 224] on div at bounding box center [447, 234] width 31 height 31
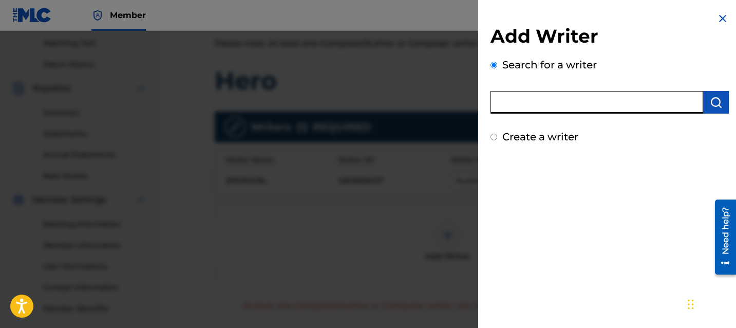
click at [543, 109] on input "text" at bounding box center [596, 102] width 213 height 23
click at [539, 129] on div "Create a writer" at bounding box center [609, 136] width 238 height 15
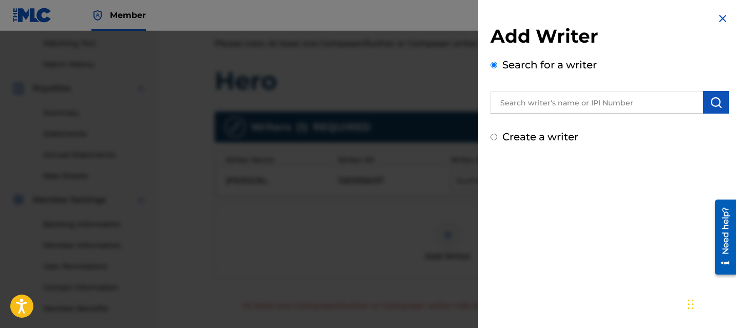
click at [539, 132] on label "Create a writer" at bounding box center [540, 136] width 76 height 12
radio input "true"
click at [497, 133] on input "Create a writer" at bounding box center [493, 136] width 7 height 7
radio input "false"
radio input "true"
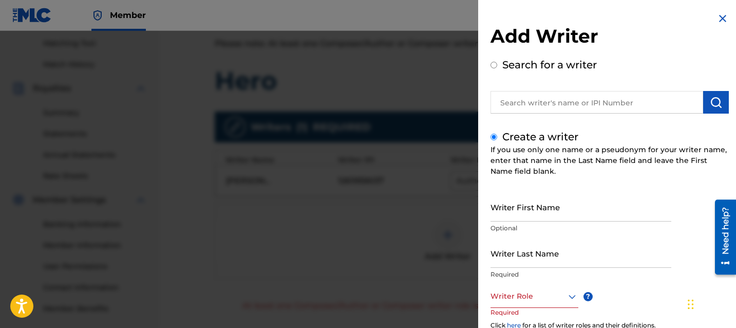
click at [529, 204] on input "Writer First Name" at bounding box center [580, 206] width 181 height 29
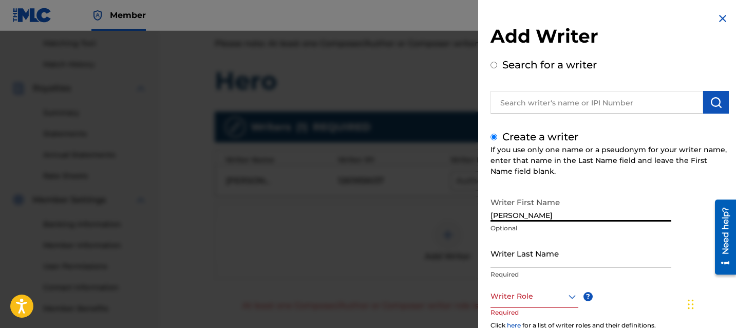
type input "[PERSON_NAME]"
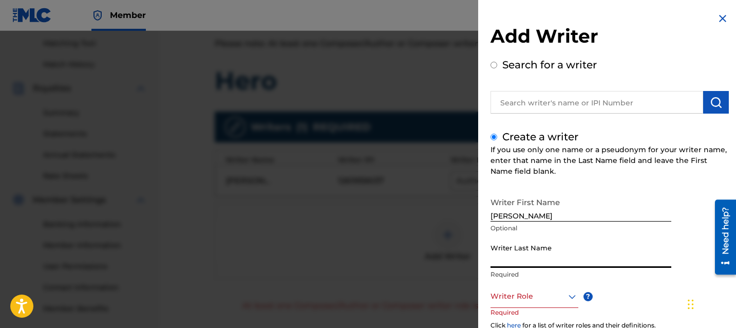
click at [545, 247] on input "Writer Last Name" at bounding box center [580, 252] width 181 height 29
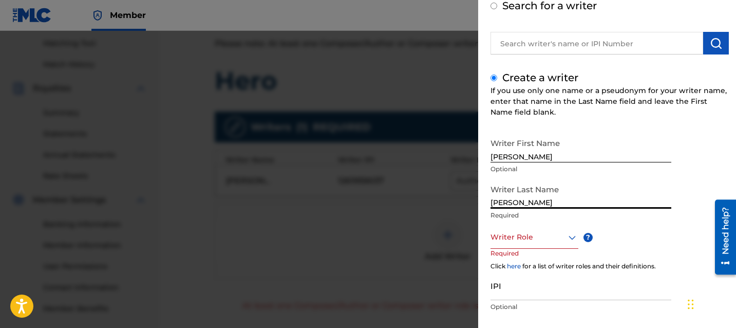
type input "[PERSON_NAME]"
click at [514, 236] on div at bounding box center [534, 237] width 88 height 13
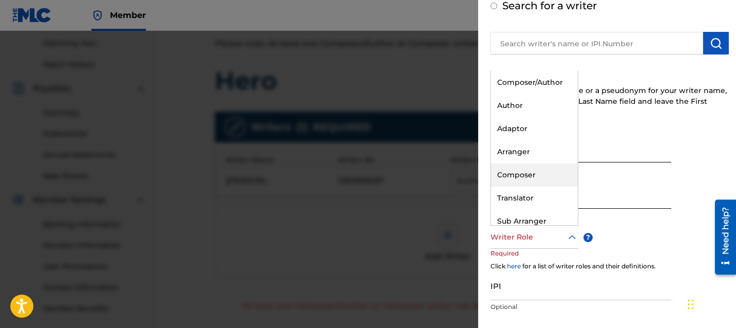
click at [540, 183] on div "Composer" at bounding box center [534, 174] width 87 height 23
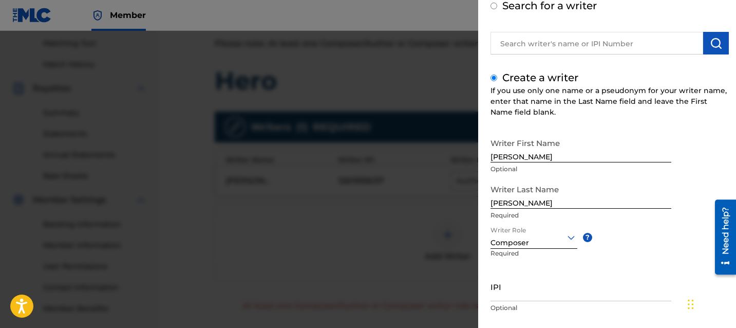
scroll to position [118, 0]
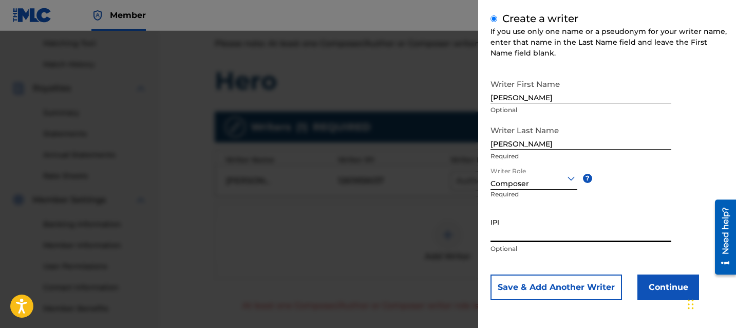
click at [582, 220] on input "IPI" at bounding box center [580, 227] width 181 height 29
paste input "1261959037"
type input "1261959037"
click at [656, 278] on button "Continue" at bounding box center [668, 287] width 62 height 26
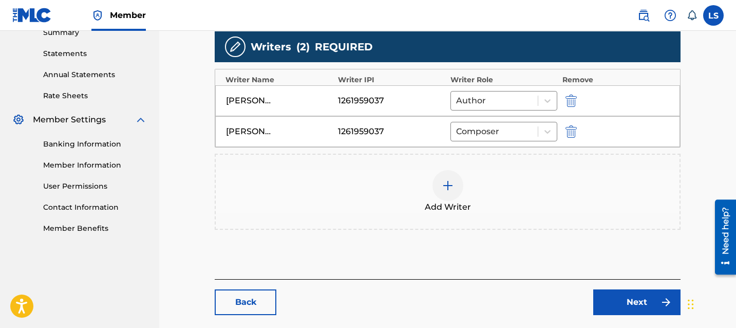
scroll to position [414, 0]
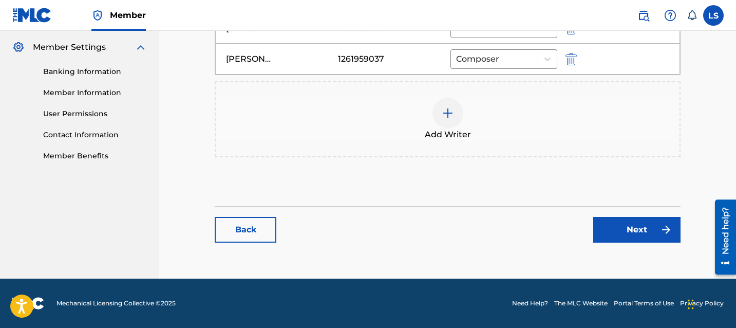
click at [659, 231] on link "Next" at bounding box center [636, 230] width 87 height 26
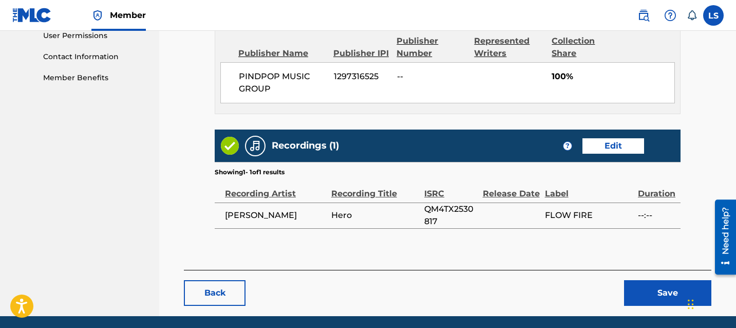
scroll to position [499, 0]
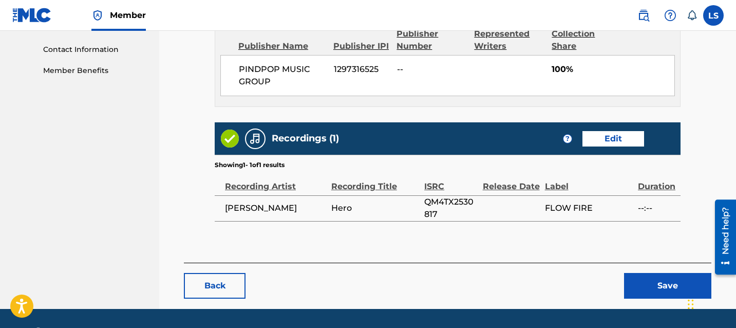
click at [657, 282] on button "Save" at bounding box center [667, 286] width 87 height 26
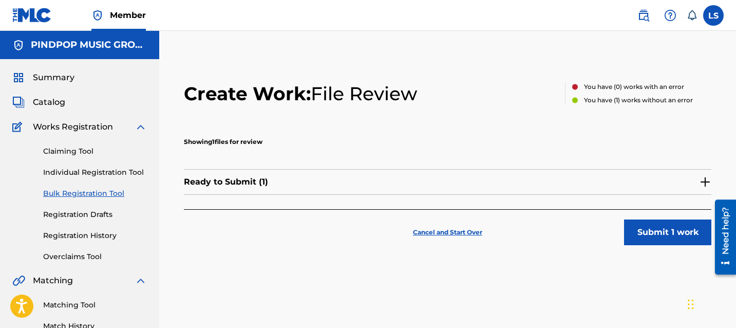
click at [668, 223] on button "Submit 1 work" at bounding box center [667, 232] width 87 height 26
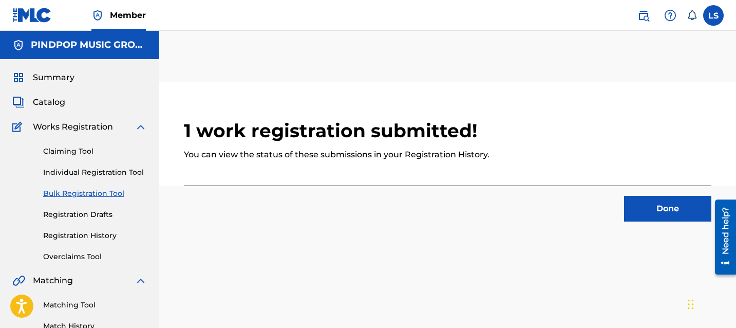
click at [638, 215] on button "Done" at bounding box center [667, 209] width 87 height 26
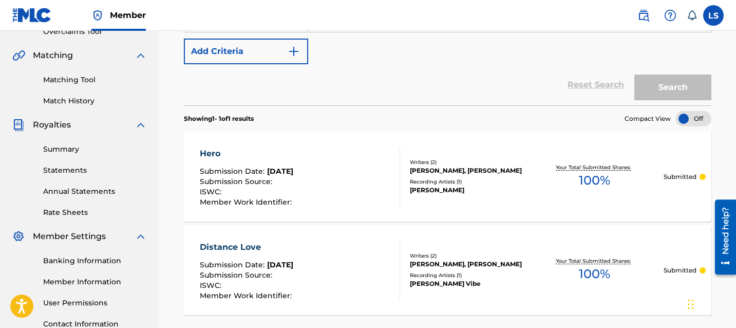
scroll to position [284, 0]
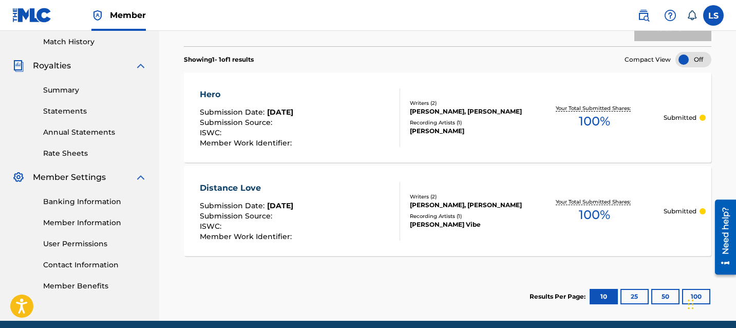
click at [302, 82] on div "Hero Submission Date : Aug 19, 2025 Submission Source : ISWC : Member Work Iden…" at bounding box center [447, 117] width 527 height 90
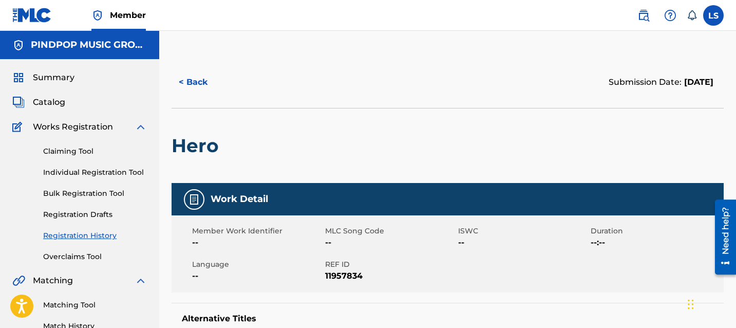
click at [57, 73] on span "Summary" at bounding box center [54, 77] width 42 height 12
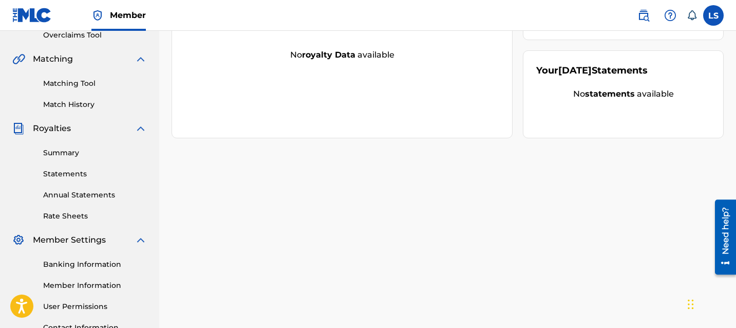
scroll to position [261, 0]
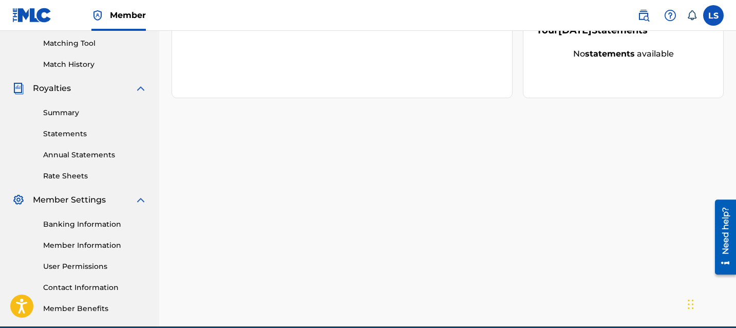
click at [87, 240] on link "Member Information" at bounding box center [95, 245] width 104 height 11
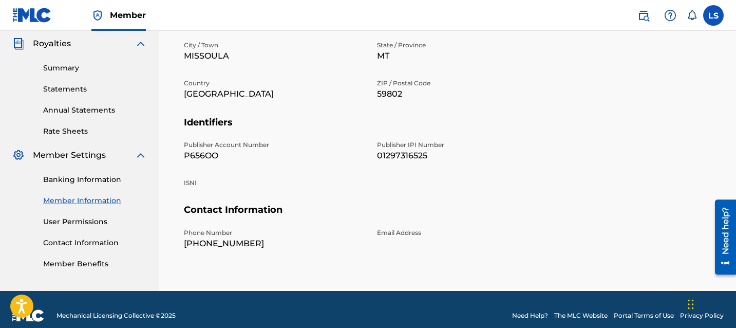
scroll to position [318, 0]
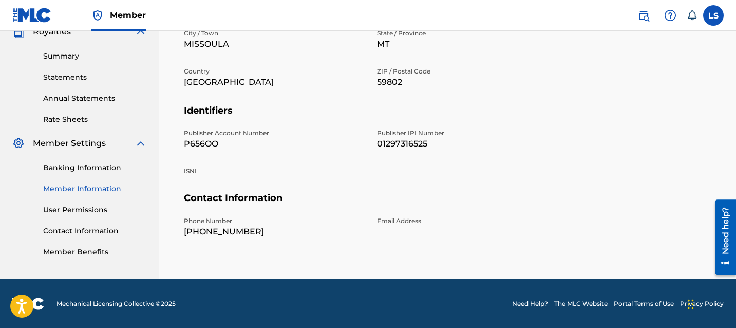
click at [201, 141] on p "P656OO" at bounding box center [274, 144] width 181 height 12
copy p "P656OO"
